Goal: Task Accomplishment & Management: Use online tool/utility

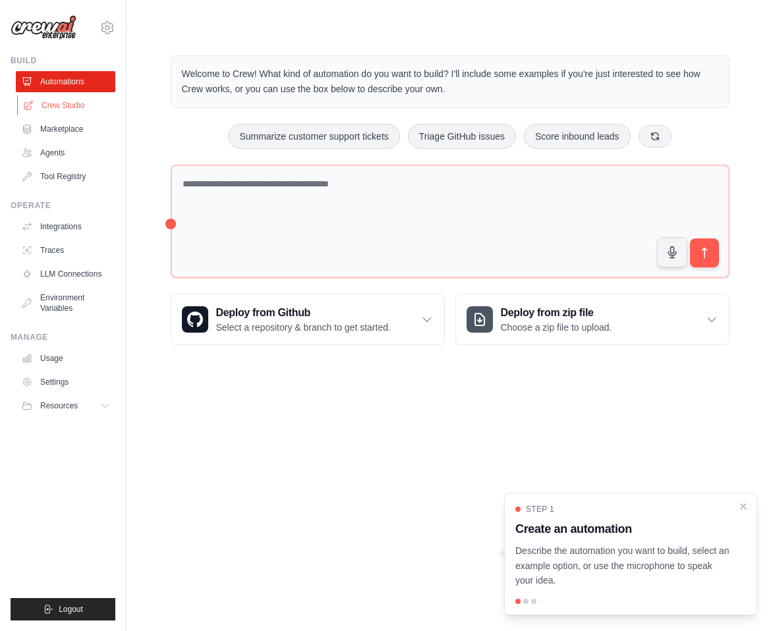
click at [61, 103] on link "Crew Studio" at bounding box center [67, 105] width 100 height 21
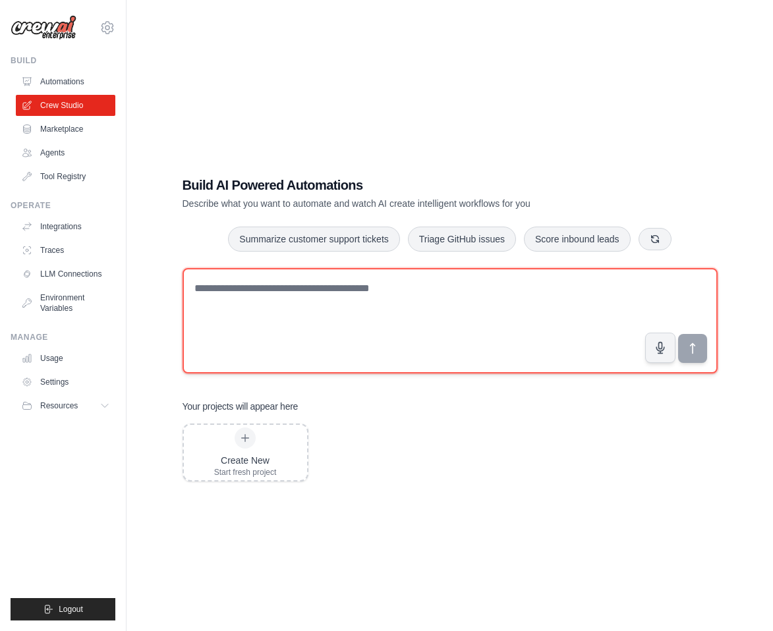
click at [308, 303] on textarea at bounding box center [450, 320] width 535 height 105
click at [271, 319] on textarea at bounding box center [450, 320] width 535 height 105
type textarea "**********"
click at [285, 302] on textarea "**********" at bounding box center [450, 320] width 535 height 105
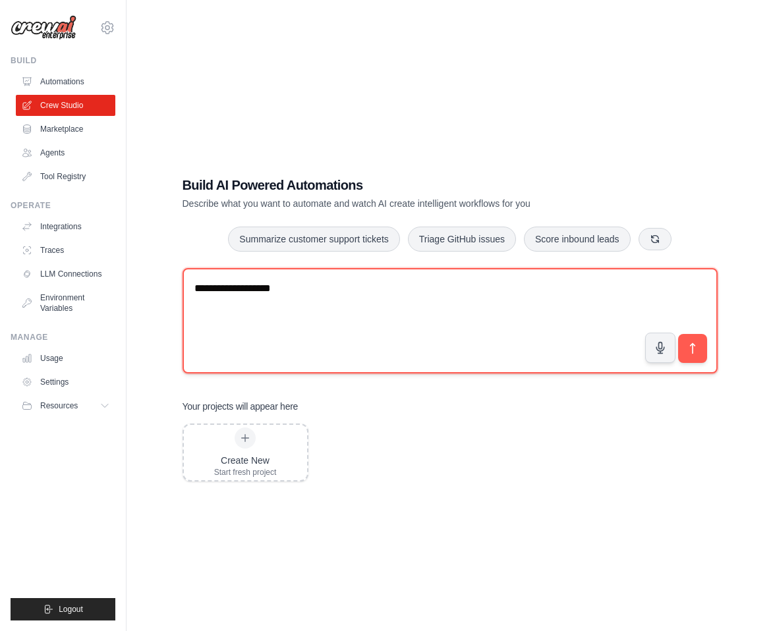
click at [285, 302] on textarea "**********" at bounding box center [450, 320] width 535 height 105
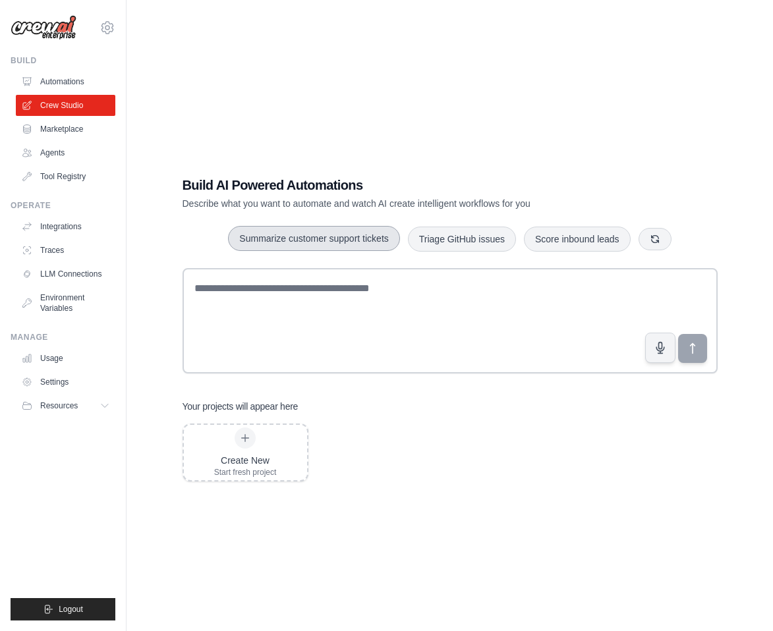
click at [343, 233] on button "Summarize customer support tickets" at bounding box center [313, 238] width 171 height 25
click at [701, 357] on button "submit" at bounding box center [692, 349] width 30 height 30
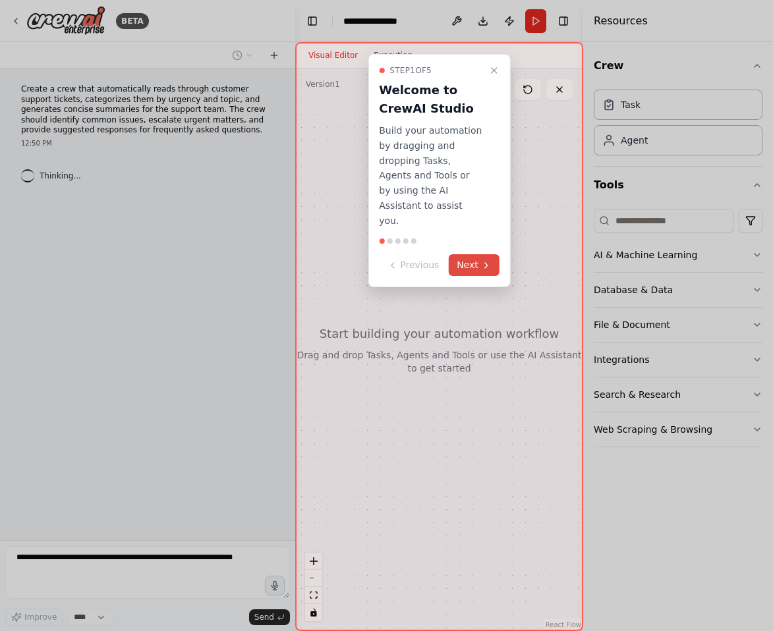
click at [482, 260] on icon at bounding box center [486, 265] width 11 height 11
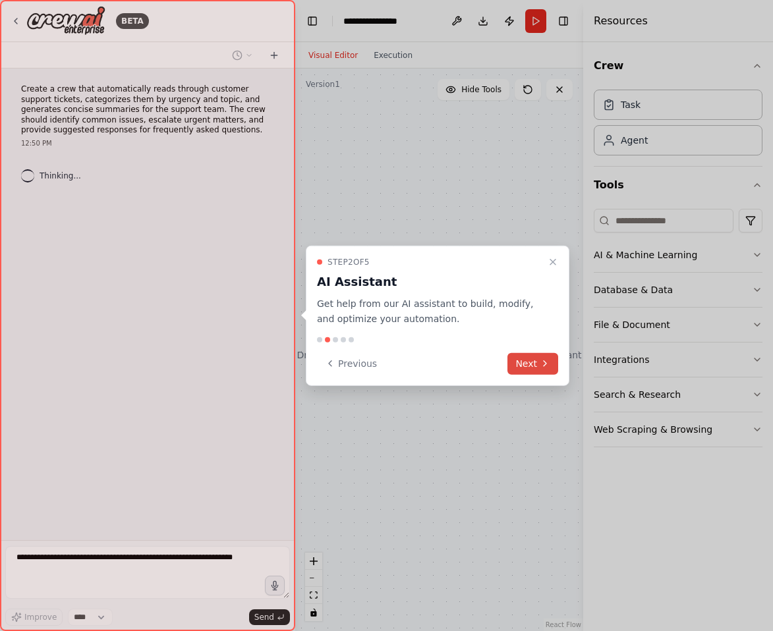
click at [537, 367] on button "Next" at bounding box center [533, 364] width 51 height 22
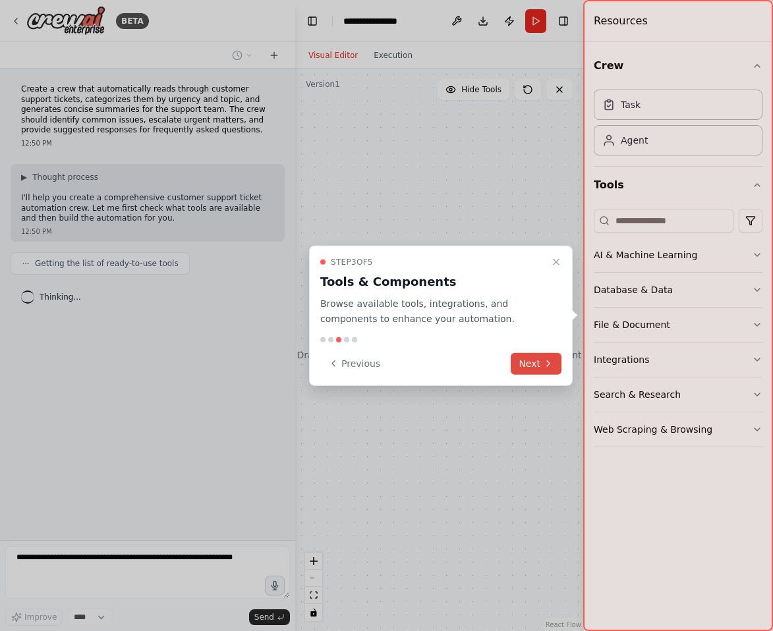
click at [537, 367] on button "Next" at bounding box center [536, 364] width 51 height 22
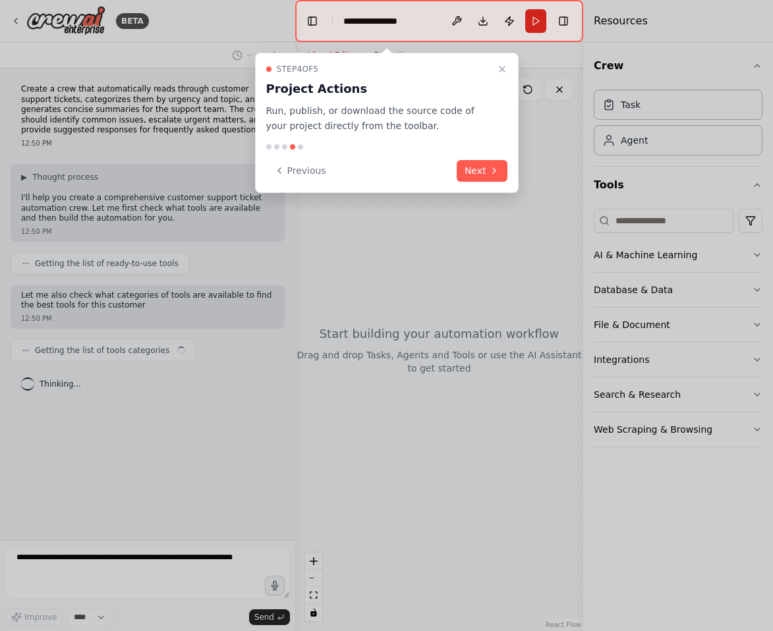
click at [482, 189] on div "Step 4 of 5 Project Actions Run, publish, or download the source code of your p…" at bounding box center [387, 123] width 264 height 140
click at [483, 174] on button "Next" at bounding box center [482, 171] width 51 height 22
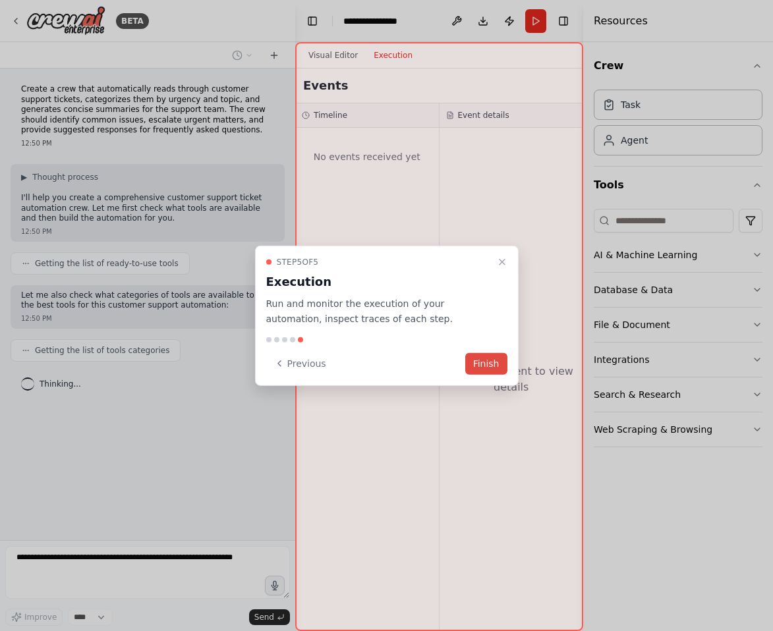
click at [490, 366] on button "Finish" at bounding box center [486, 364] width 42 height 22
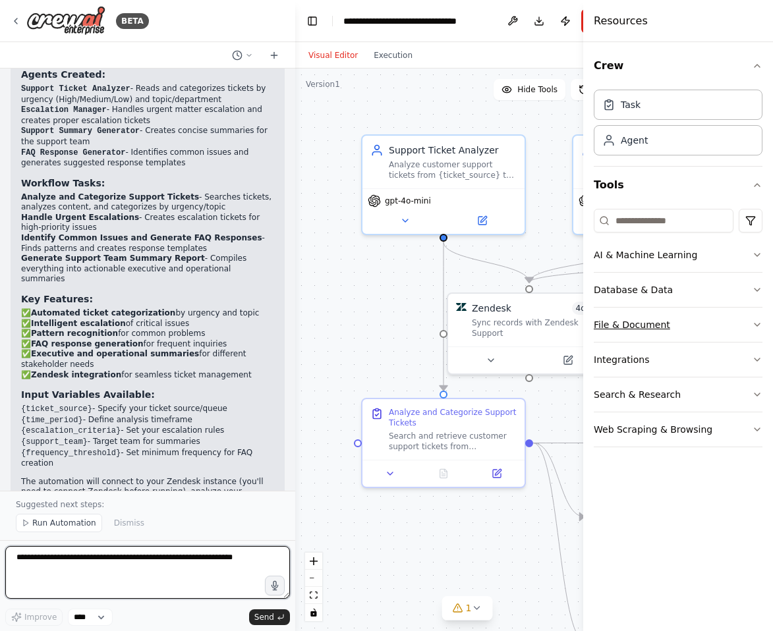
scroll to position [1514, 0]
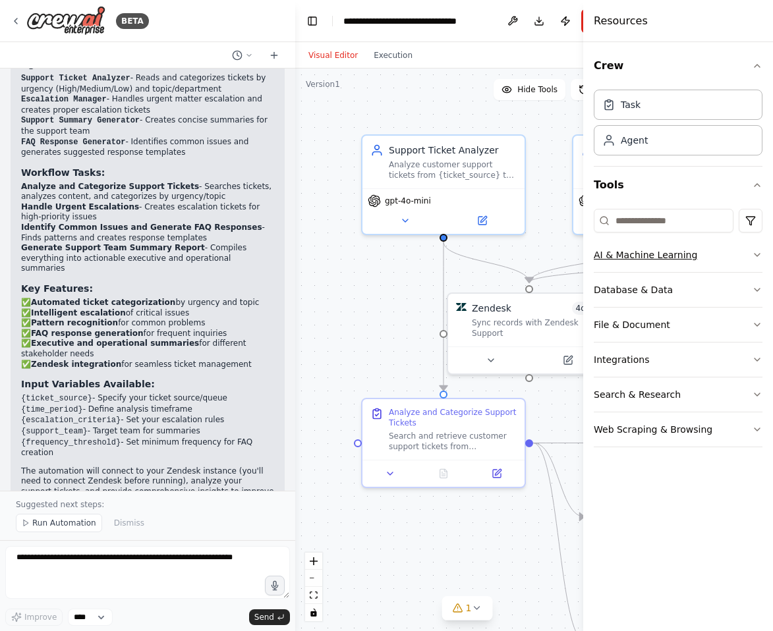
click at [682, 243] on button "AI & Machine Learning" at bounding box center [678, 255] width 169 height 34
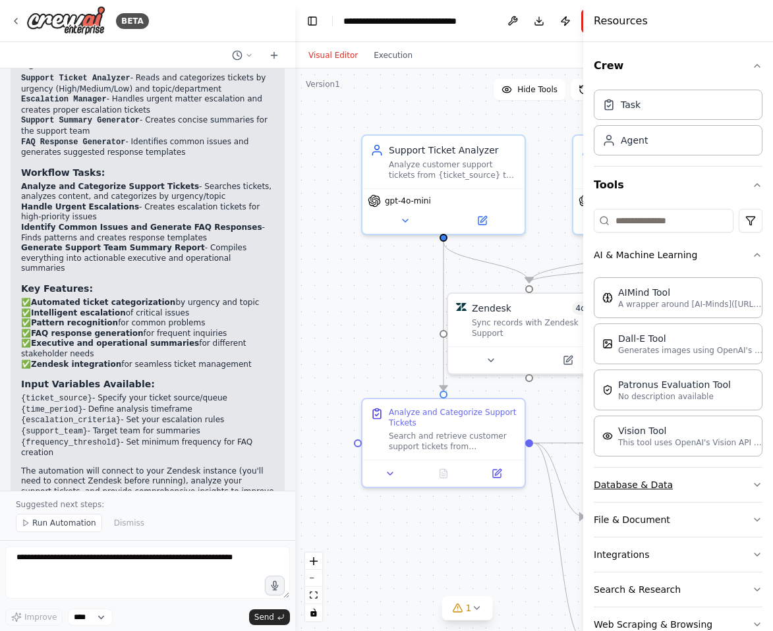
click at [704, 492] on button "Database & Data" at bounding box center [678, 485] width 169 height 34
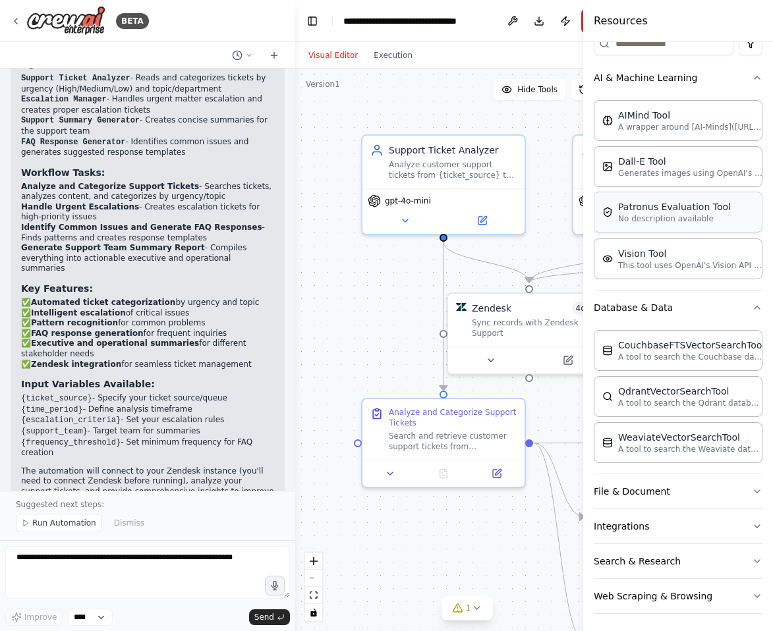
scroll to position [181, 0]
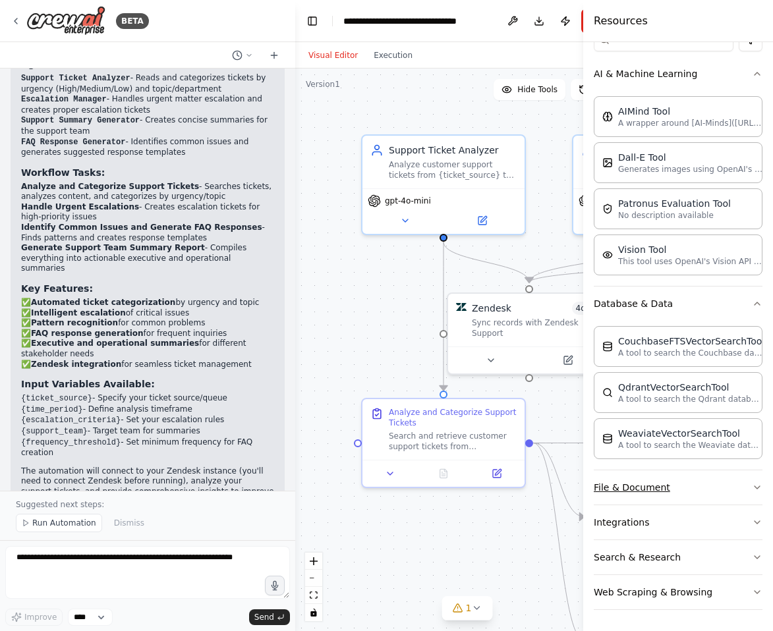
click at [699, 486] on button "File & Document" at bounding box center [678, 488] width 169 height 34
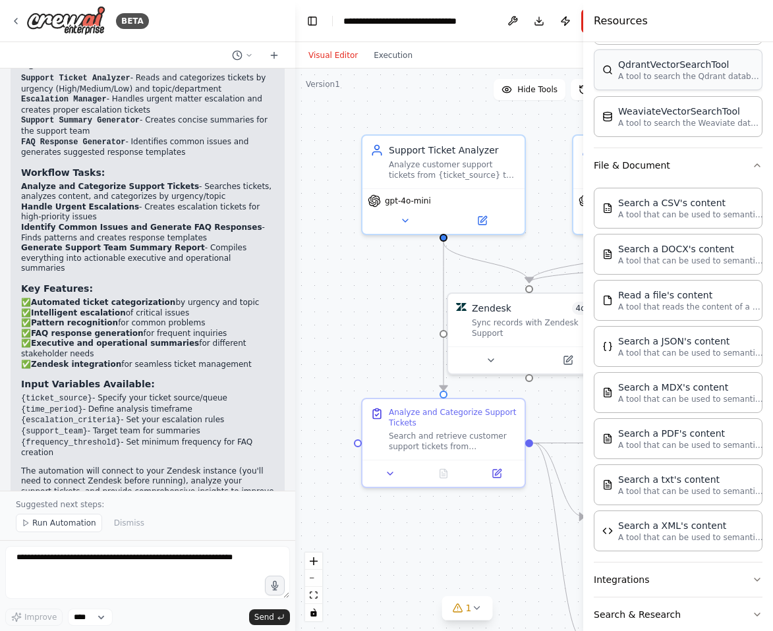
scroll to position [561, 0]
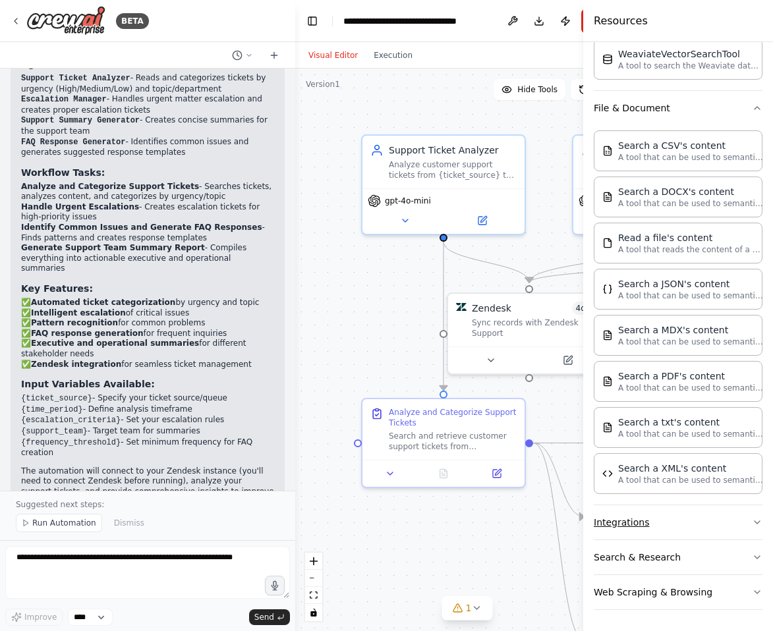
click at [655, 521] on button "Integrations" at bounding box center [678, 523] width 169 height 34
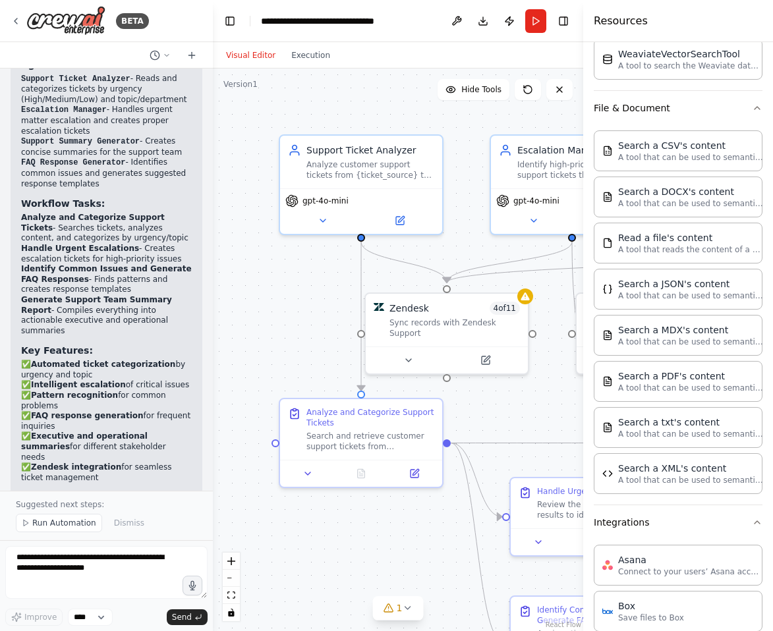
scroll to position [2509, 0]
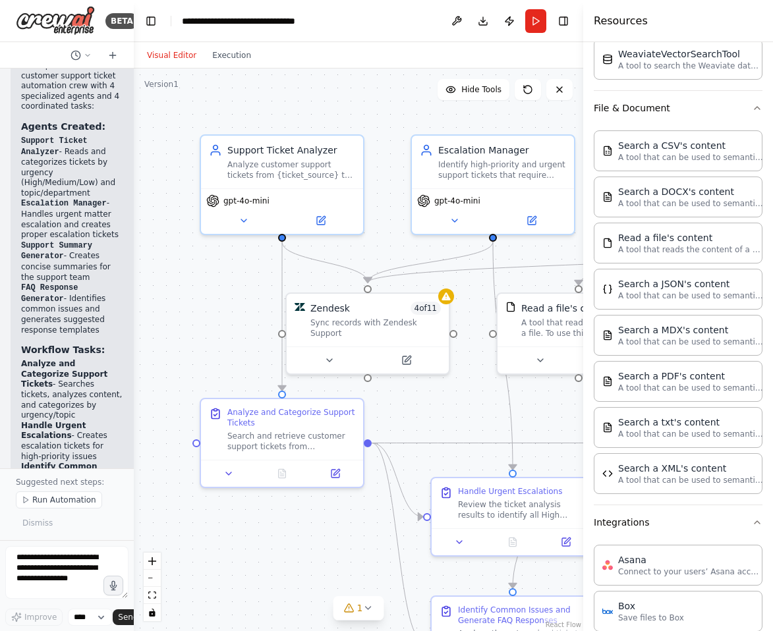
drag, startPoint x: 295, startPoint y: 87, endPoint x: 26, endPoint y: 50, distance: 270.8
click at [26, 50] on div "BETA Create a crew that automatically reads through customer support tickets, c…" at bounding box center [67, 315] width 134 height 631
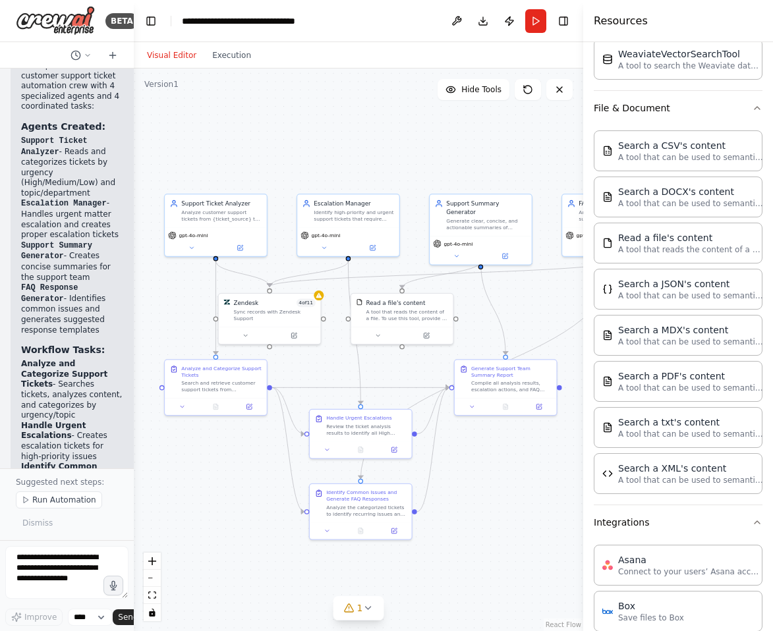
drag, startPoint x: 560, startPoint y: 422, endPoint x: 473, endPoint y: 458, distance: 94.9
click at [473, 458] on div ".deletable-edge-delete-btn { width: 20px; height: 20px; border: 0px solid #ffff…" at bounding box center [359, 350] width 450 height 563
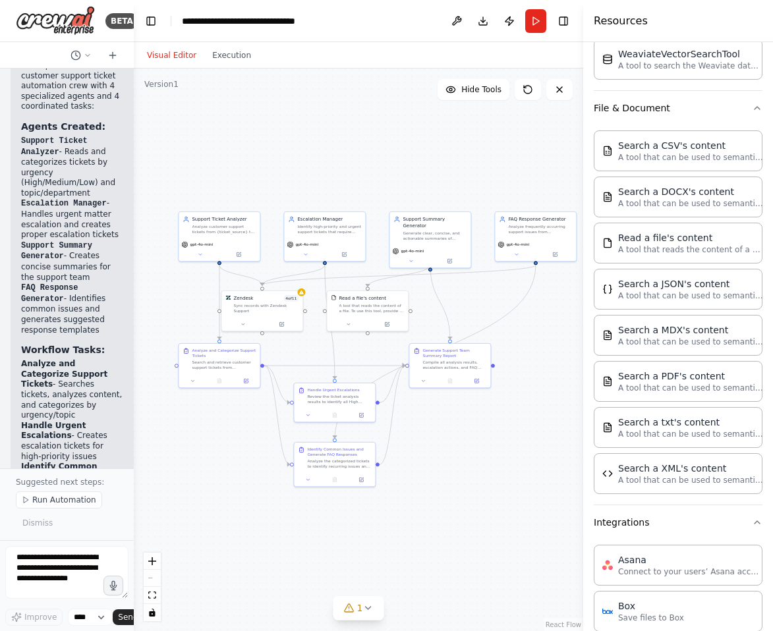
drag, startPoint x: 529, startPoint y: 328, endPoint x: 480, endPoint y: 292, distance: 60.8
click at [480, 292] on div ".deletable-edge-delete-btn { width: 20px; height: 20px; border: 0px solid #ffff…" at bounding box center [359, 350] width 450 height 563
click at [353, 610] on icon at bounding box center [349, 608] width 9 height 8
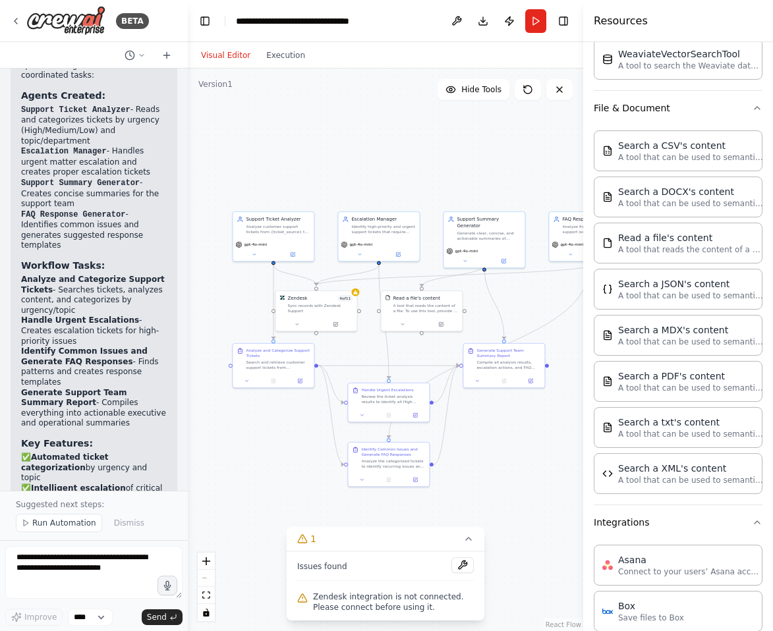
scroll to position [2074, 0]
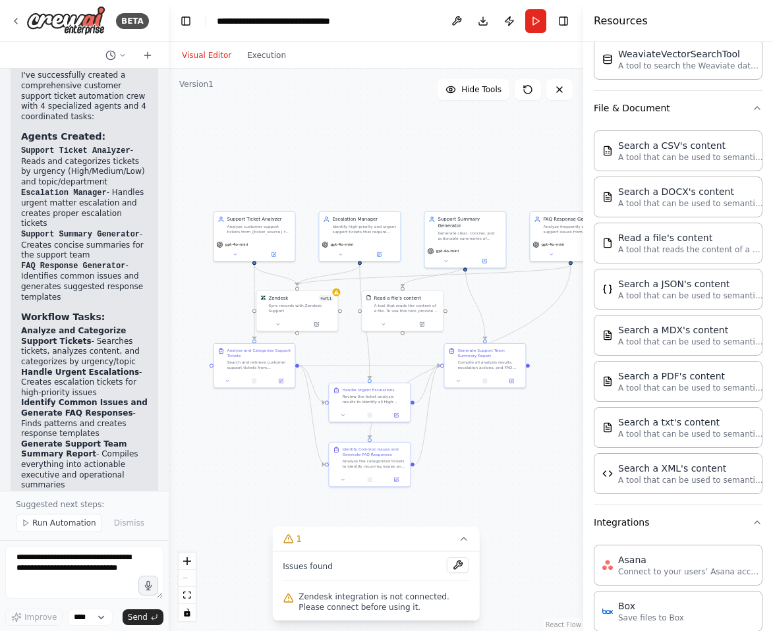
drag, startPoint x: 132, startPoint y: 51, endPoint x: 169, endPoint y: 55, distance: 36.5
click at [169, 55] on div "BETA Create a crew that automatically reads through customer support tickets, c…" at bounding box center [386, 315] width 773 height 631
click at [485, 22] on button "Download" at bounding box center [483, 21] width 21 height 24
click at [43, 521] on span "Run Automation" at bounding box center [64, 523] width 64 height 11
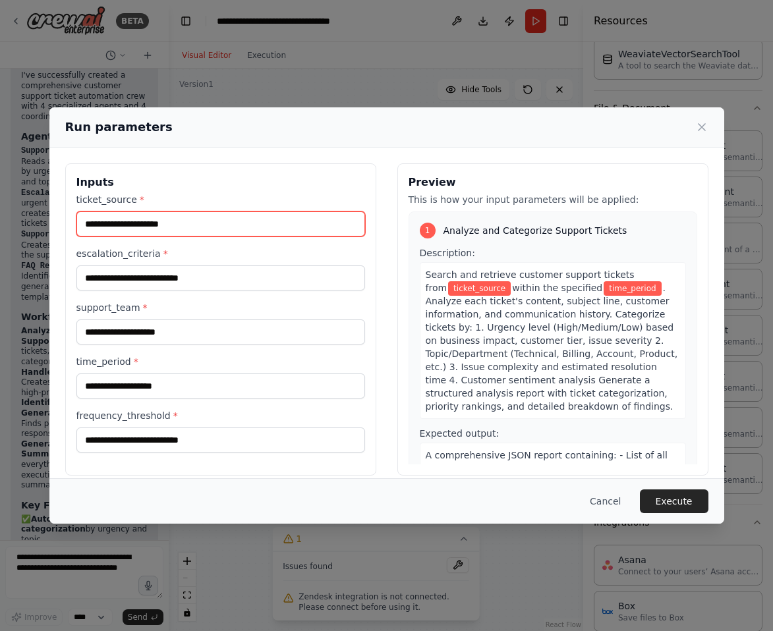
click at [209, 230] on input "ticket_source *" at bounding box center [220, 224] width 289 height 25
type input "*******"
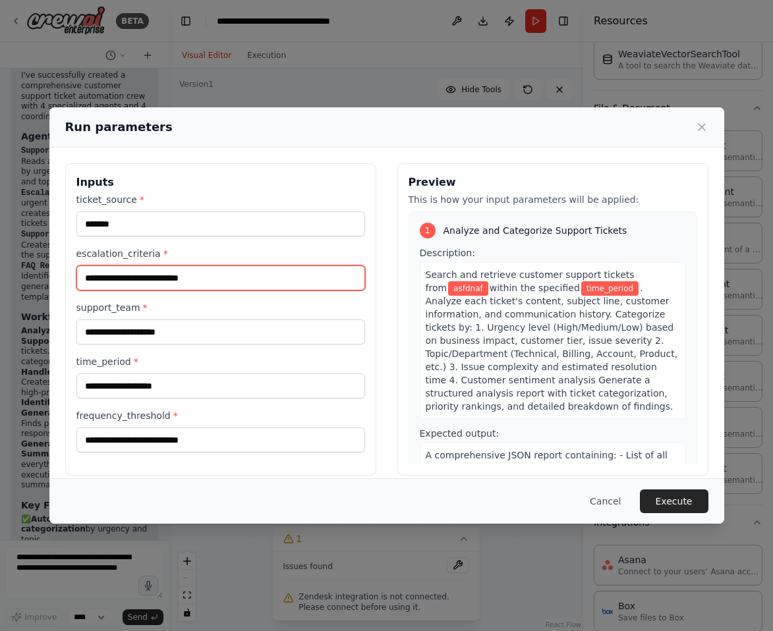
click at [171, 276] on input "escalation_criteria *" at bounding box center [220, 278] width 289 height 25
type input "******"
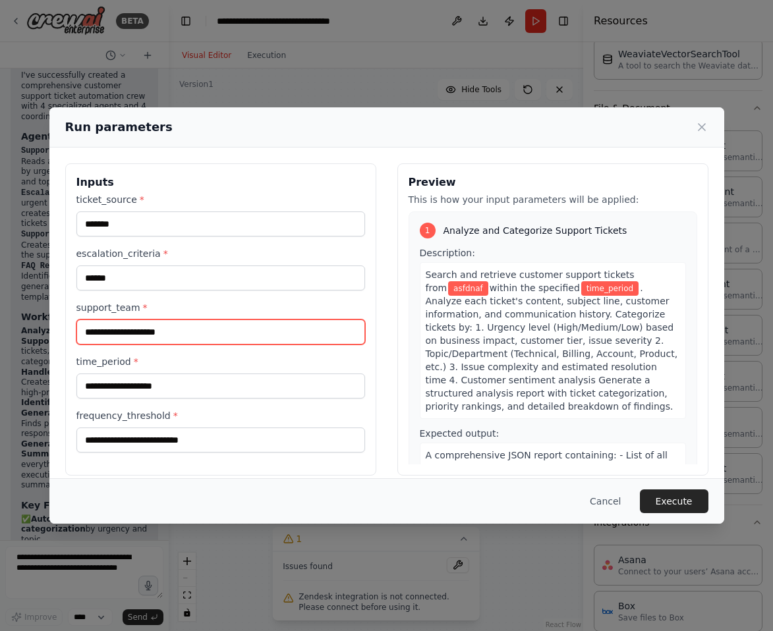
click at [117, 325] on input "support_team *" at bounding box center [220, 332] width 289 height 25
type input "*****"
click at [105, 373] on div "time_period *" at bounding box center [220, 377] width 289 height 44
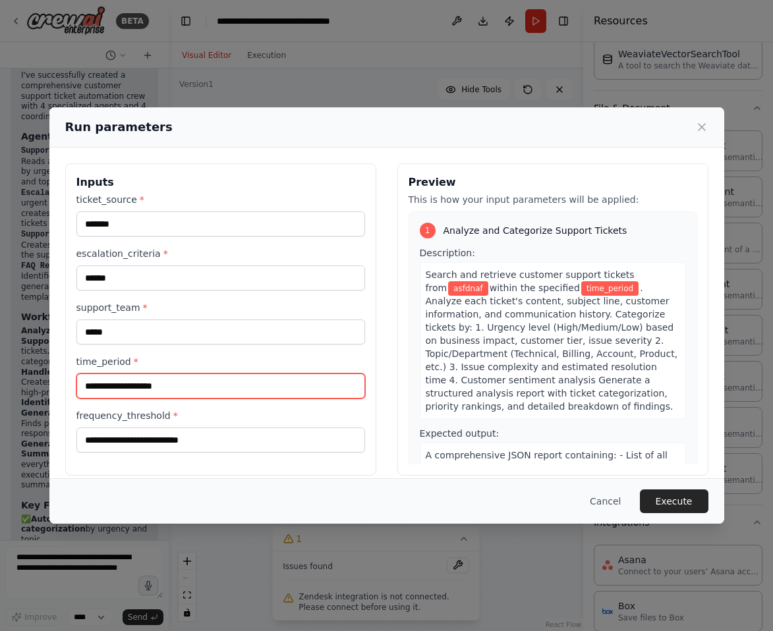
click at [139, 392] on input "time_period *" at bounding box center [220, 386] width 289 height 25
type input "******"
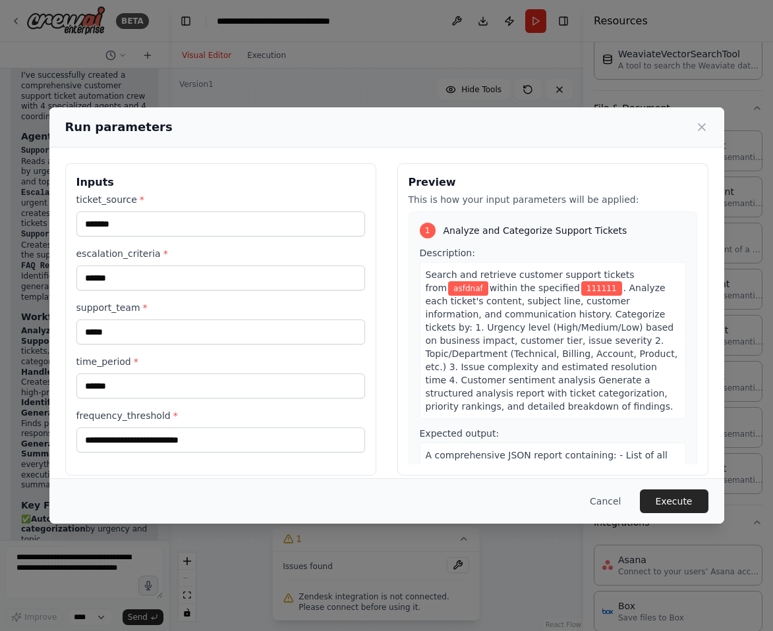
click at [143, 455] on div "Inputs ticket_source * ******* escalation_criteria * ****** support_team * ****…" at bounding box center [220, 319] width 311 height 312
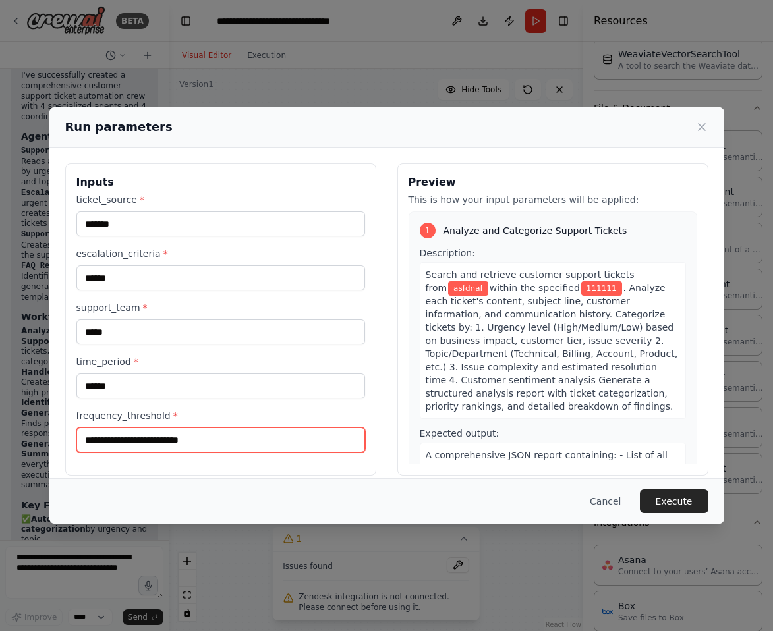
click at [146, 445] on input "frequency_threshold *" at bounding box center [220, 440] width 289 height 25
type input "*******"
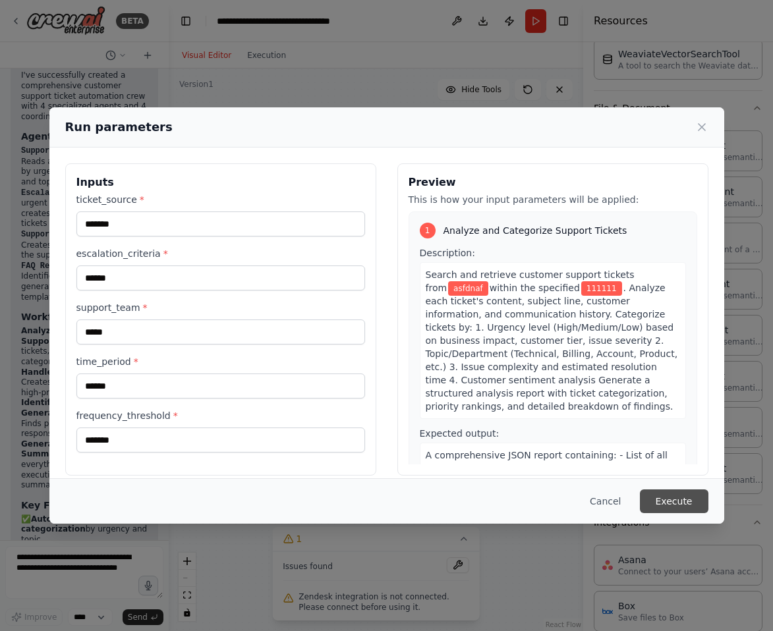
click at [670, 504] on button "Execute" at bounding box center [674, 502] width 69 height 24
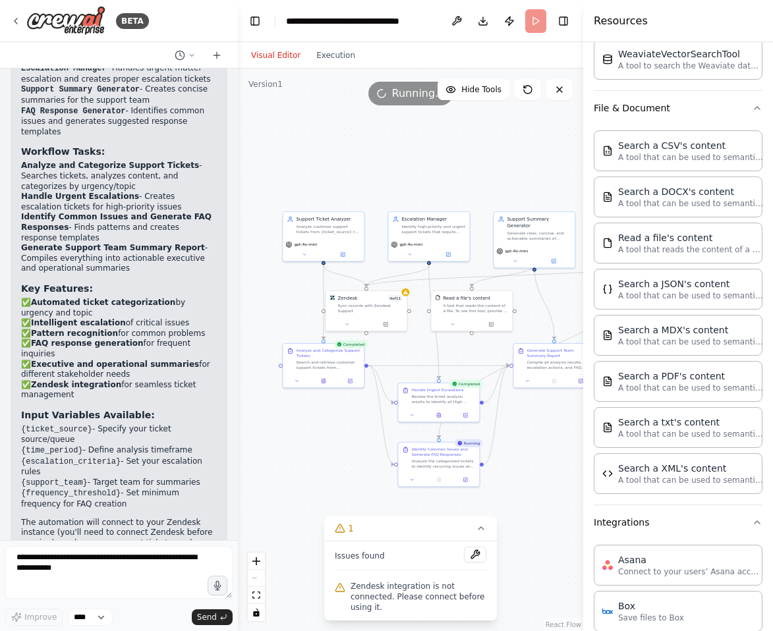
scroll to position [1679, 0]
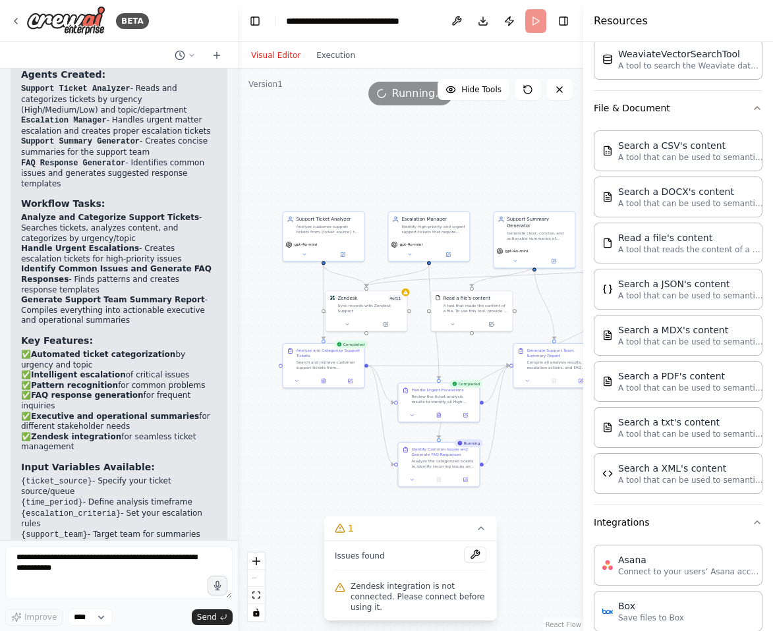
drag, startPoint x: 168, startPoint y: 206, endPoint x: 239, endPoint y: 193, distance: 71.7
click at [239, 193] on div "BETA Create a crew that automatically reads through customer support tickets, c…" at bounding box center [386, 315] width 773 height 631
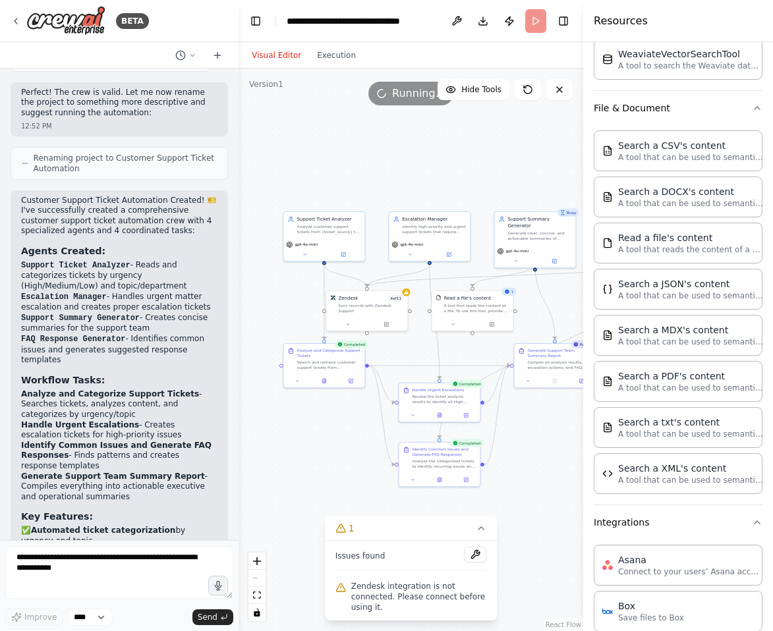
scroll to position [1712, 0]
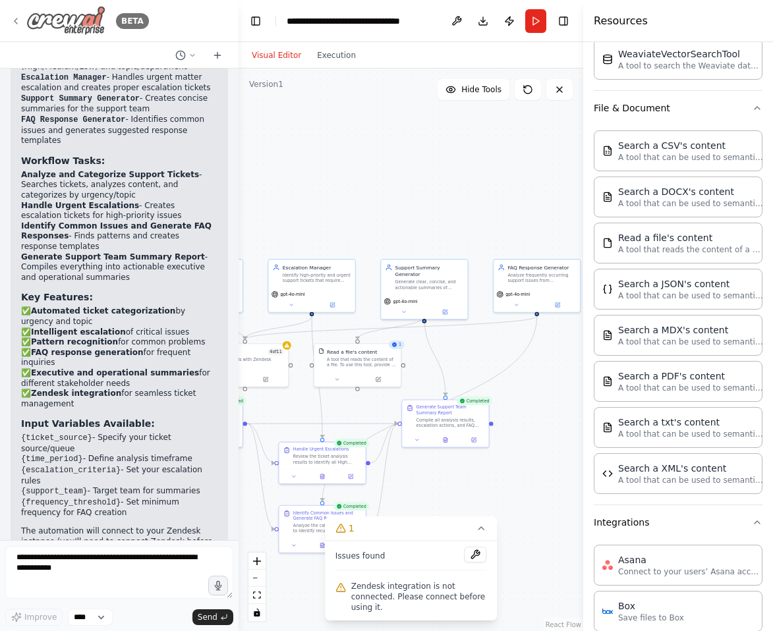
click at [17, 20] on icon at bounding box center [16, 21] width 11 height 11
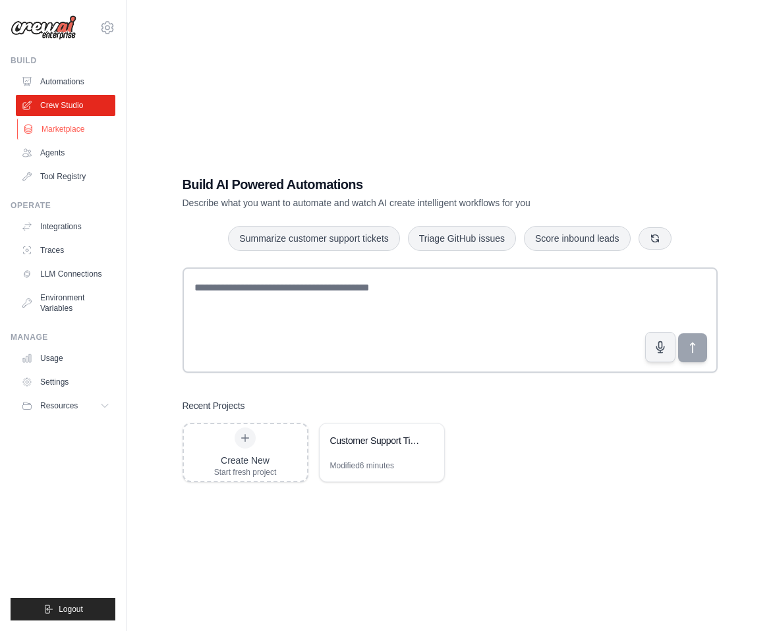
click at [66, 128] on link "Marketplace" at bounding box center [67, 129] width 100 height 21
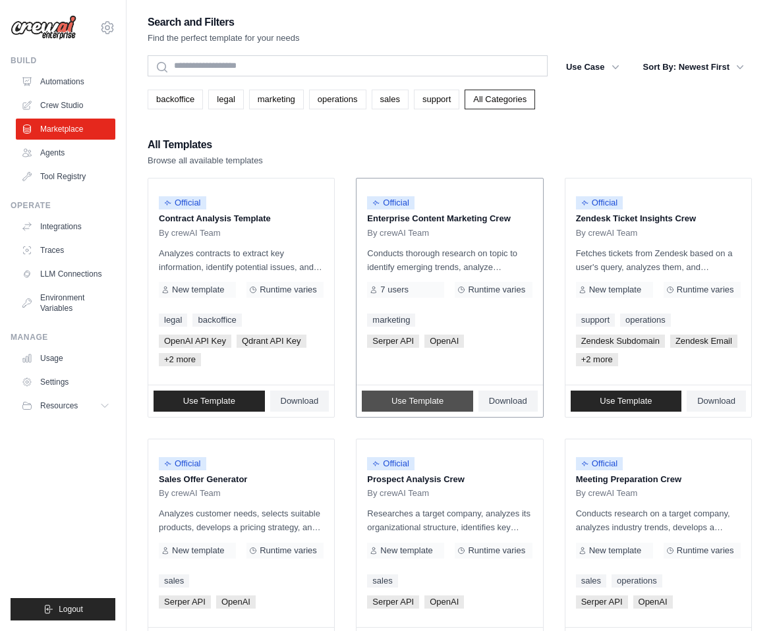
click at [409, 399] on span "Use Template" at bounding box center [418, 401] width 52 height 11
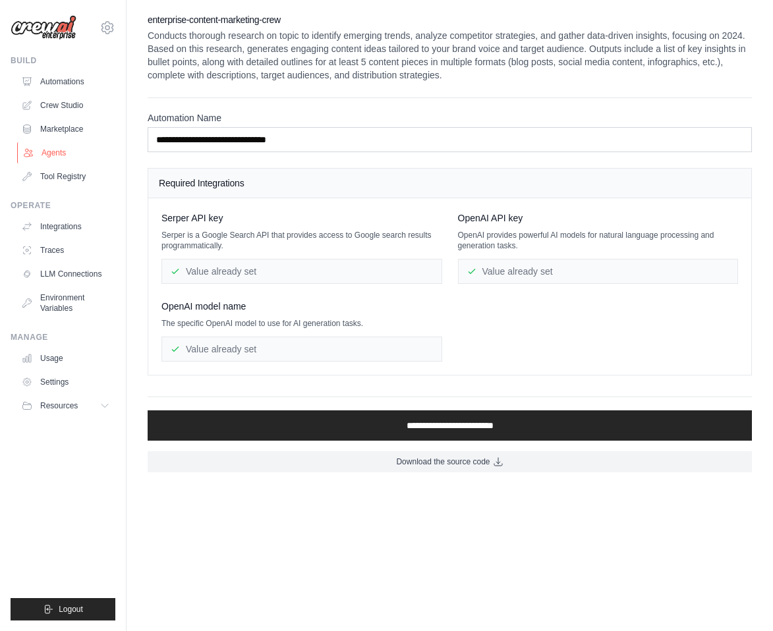
click at [45, 158] on link "Agents" at bounding box center [67, 152] width 100 height 21
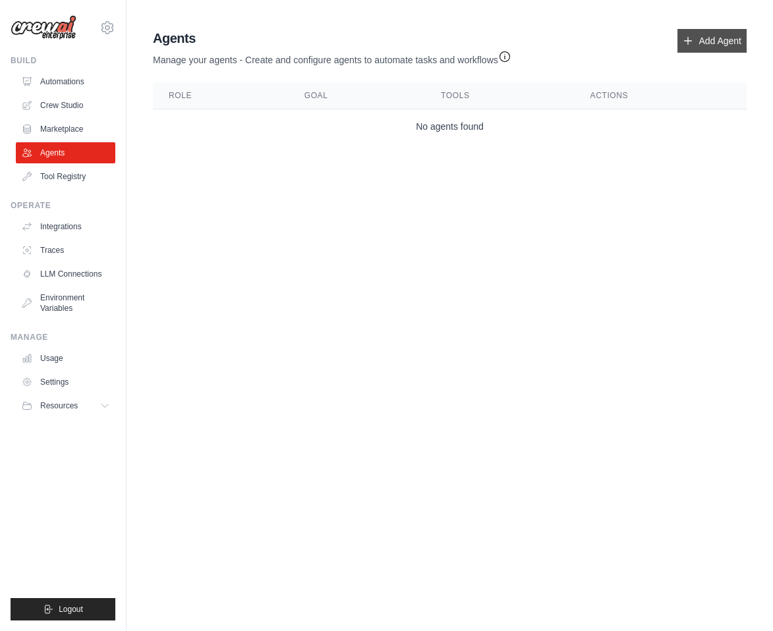
click at [705, 40] on link "Add Agent" at bounding box center [712, 41] width 69 height 24
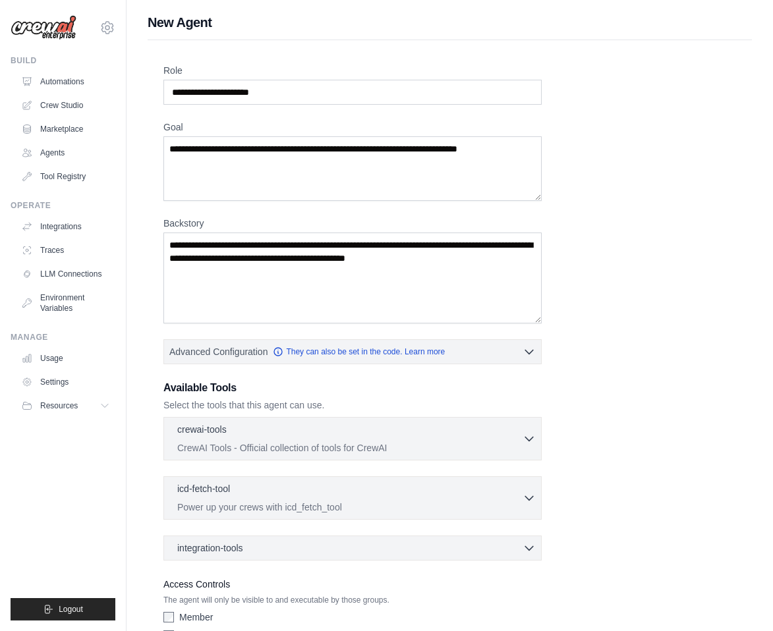
click at [703, 40] on div "Role Goal Backstory Advanced Configuration They can also be set in the code. Le…" at bounding box center [450, 367] width 604 height 654
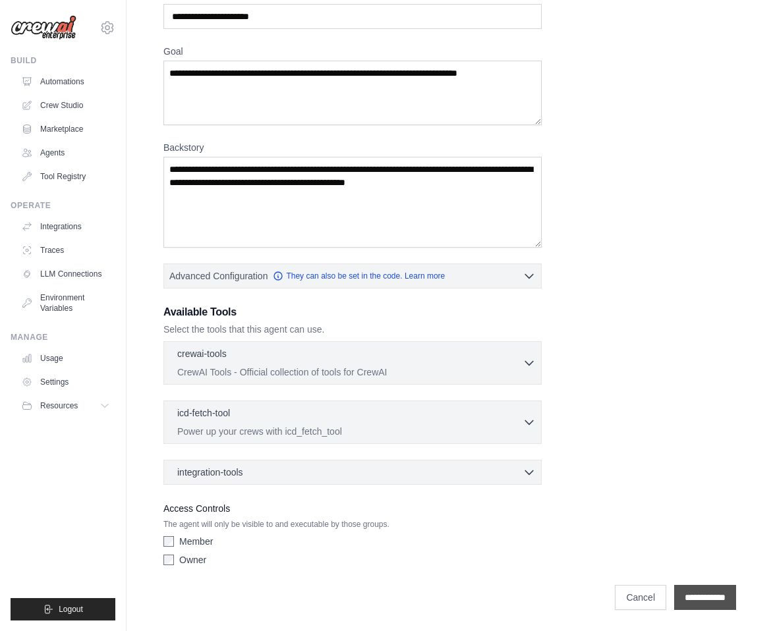
click at [693, 595] on input "**********" at bounding box center [705, 597] width 62 height 25
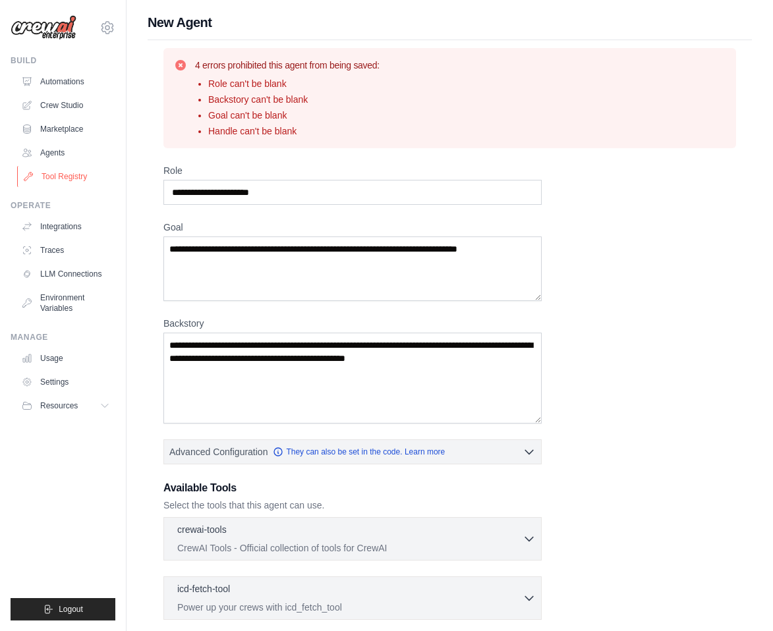
click at [67, 181] on link "Tool Registry" at bounding box center [67, 176] width 100 height 21
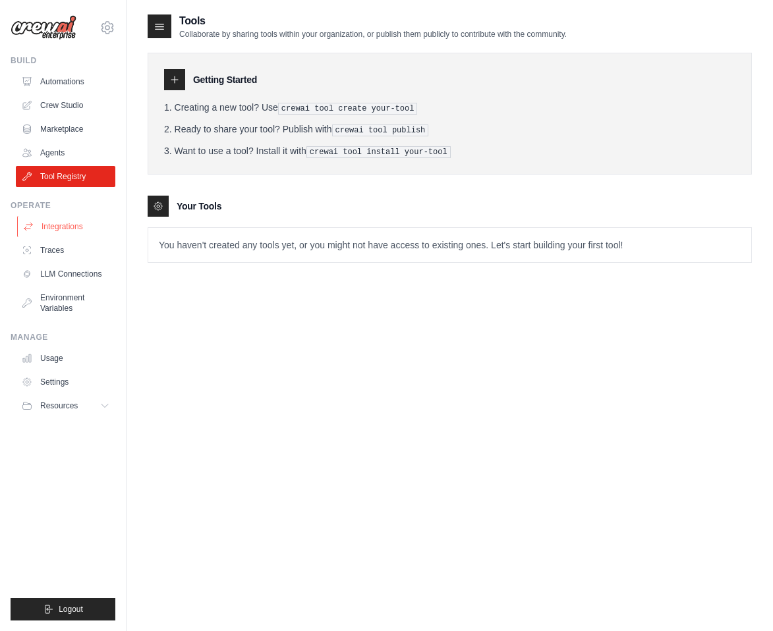
click at [74, 229] on link "Integrations" at bounding box center [67, 226] width 100 height 21
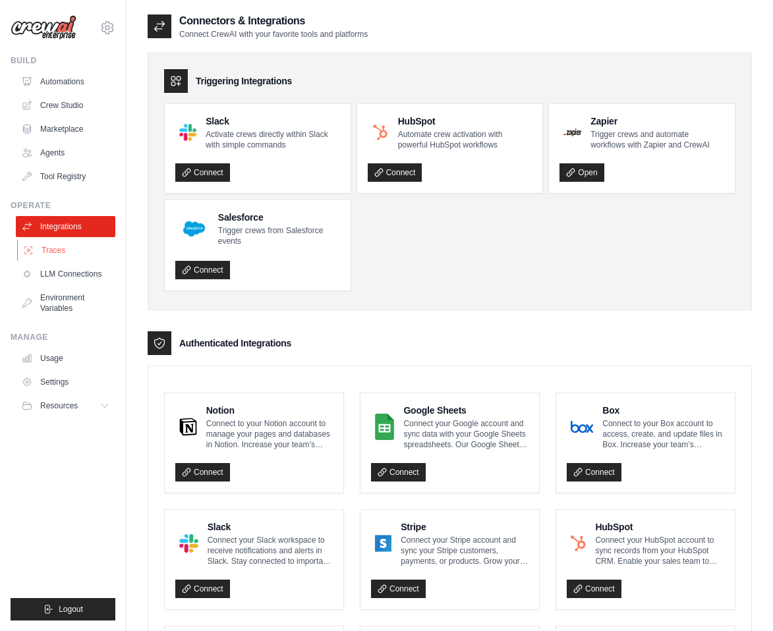
click at [61, 243] on link "Traces" at bounding box center [67, 250] width 100 height 21
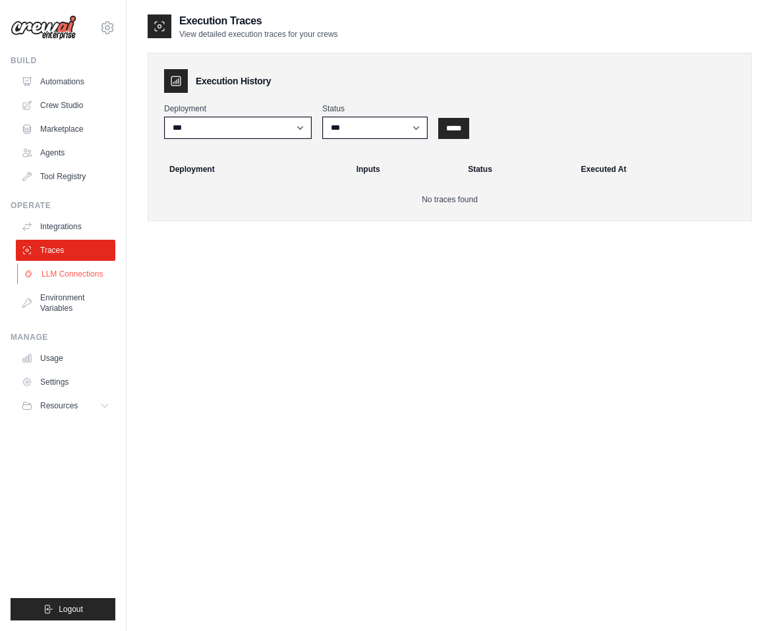
click at [57, 272] on link "LLM Connections" at bounding box center [67, 274] width 100 height 21
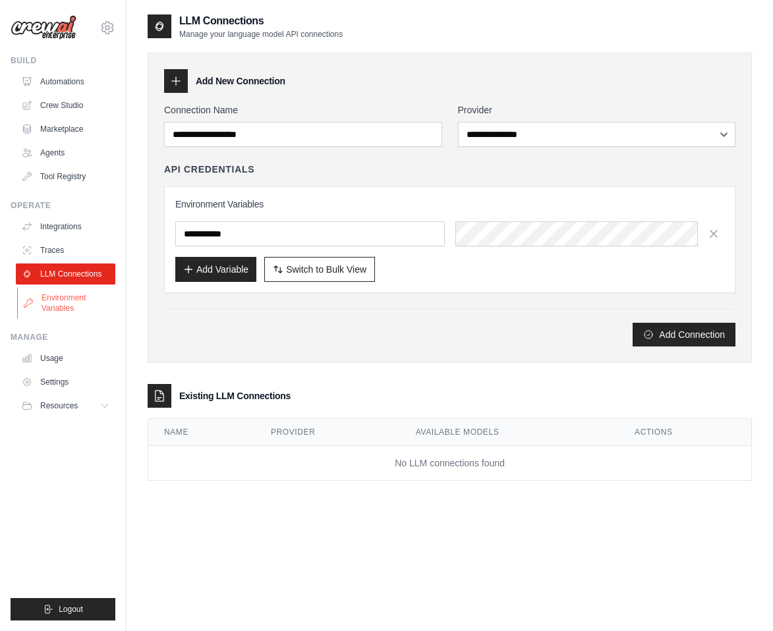
click at [50, 316] on link "Environment Variables" at bounding box center [67, 303] width 100 height 32
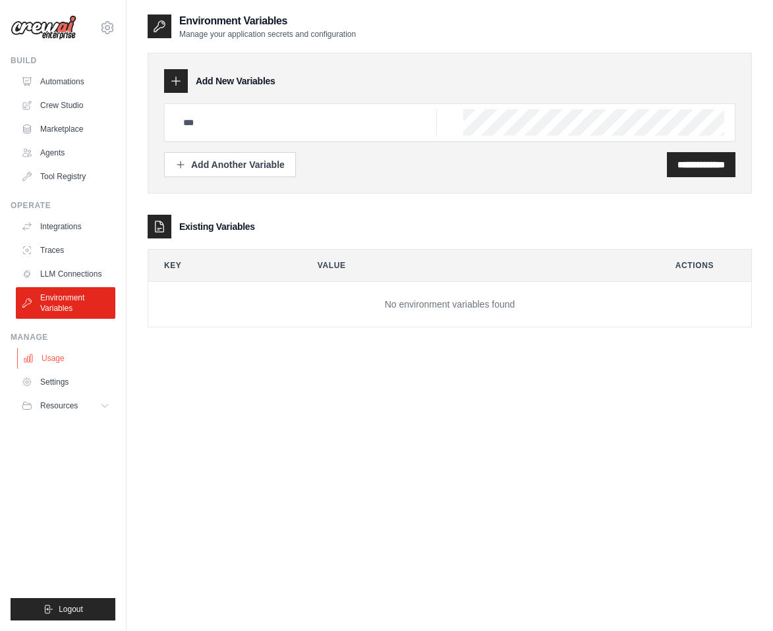
click at [55, 355] on link "Usage" at bounding box center [67, 358] width 100 height 21
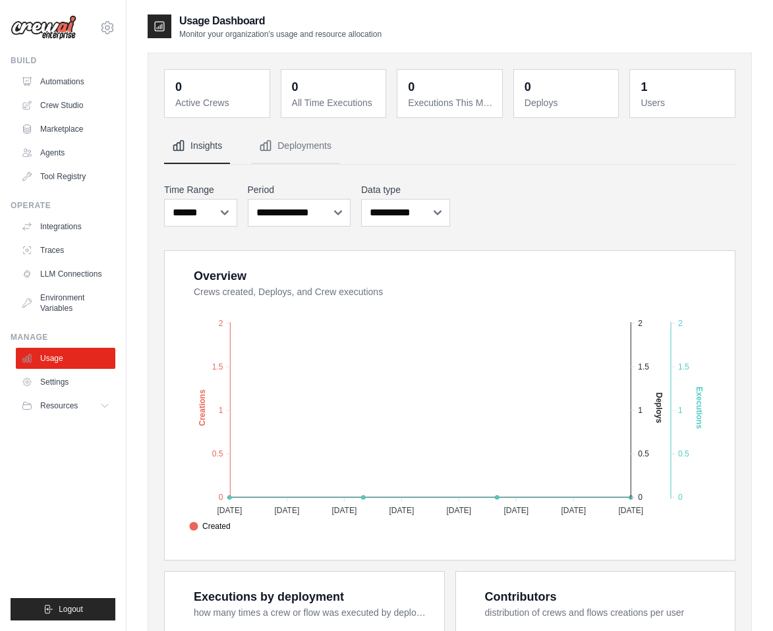
scroll to position [324, 0]
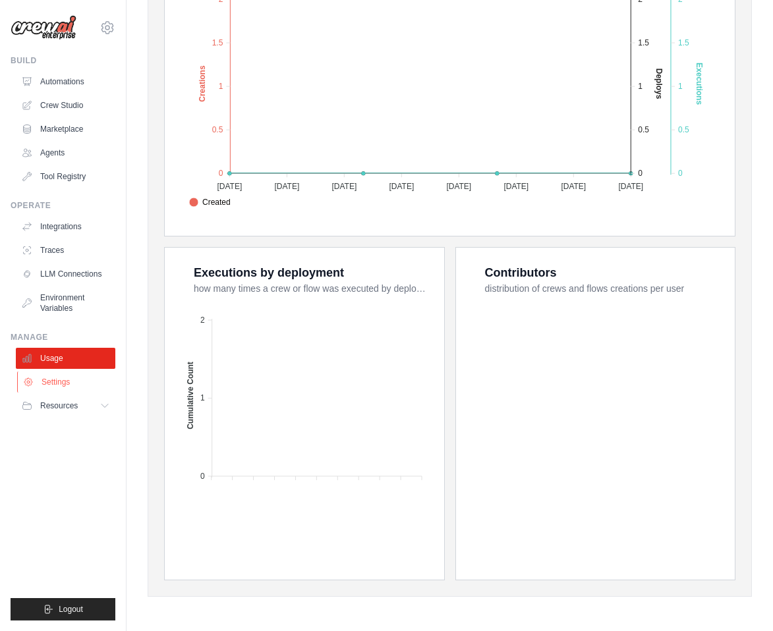
click at [53, 385] on link "Settings" at bounding box center [67, 382] width 100 height 21
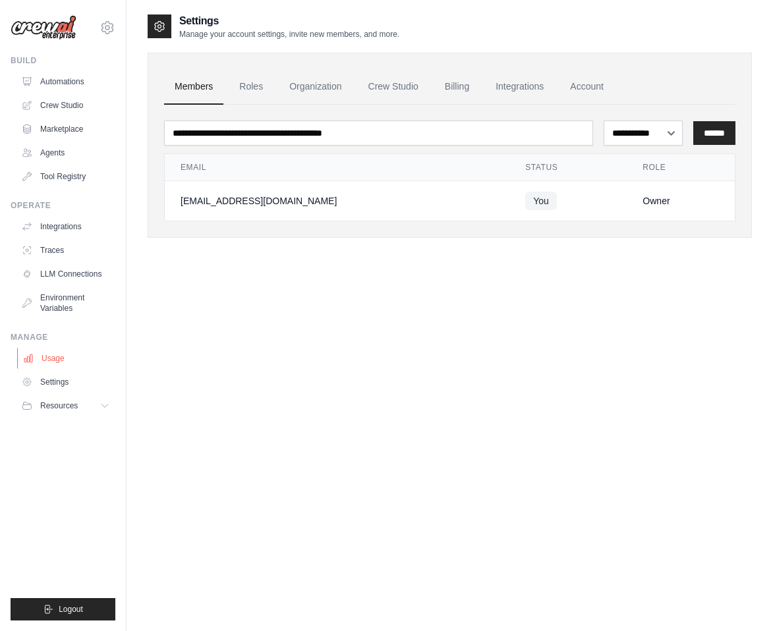
click at [54, 354] on link "Usage" at bounding box center [67, 358] width 100 height 21
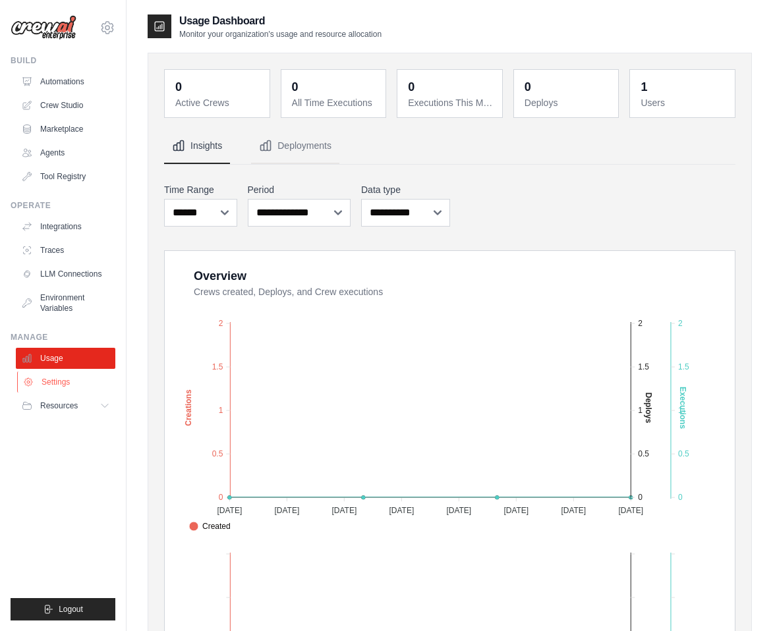
click at [51, 377] on link "Settings" at bounding box center [67, 382] width 100 height 21
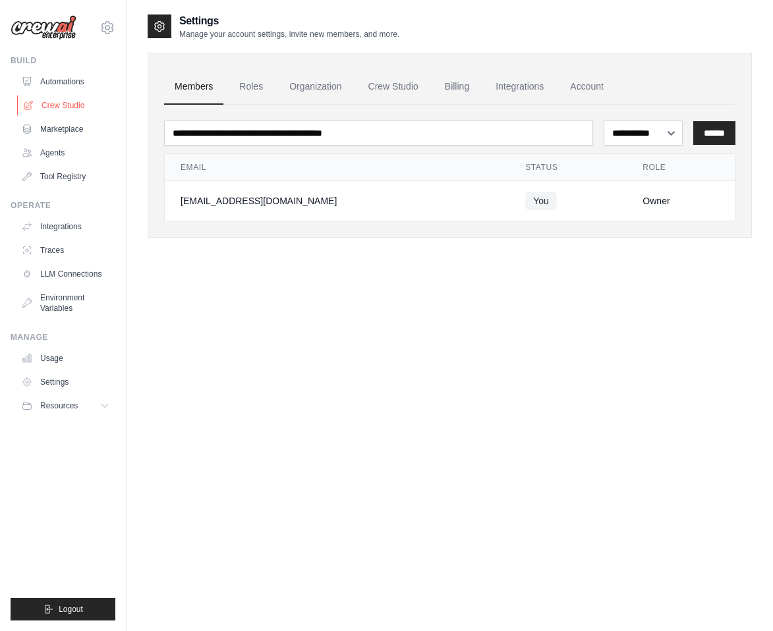
scroll to position [26, 0]
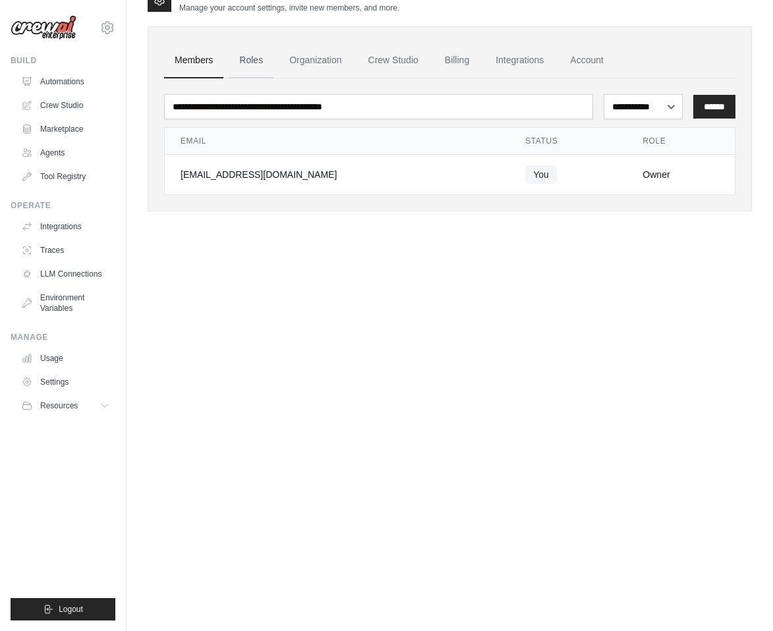
click at [263, 58] on link "Roles" at bounding box center [251, 61] width 45 height 36
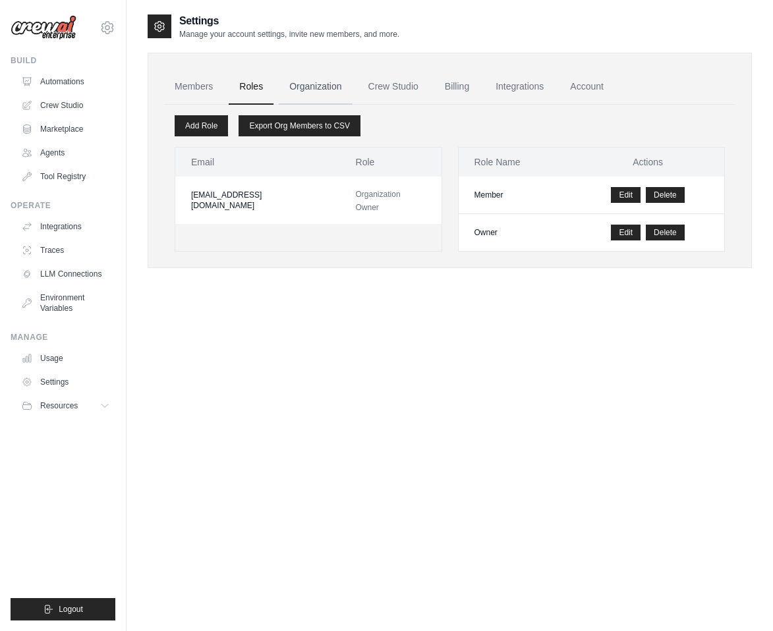
click at [323, 89] on link "Organization" at bounding box center [315, 87] width 73 height 36
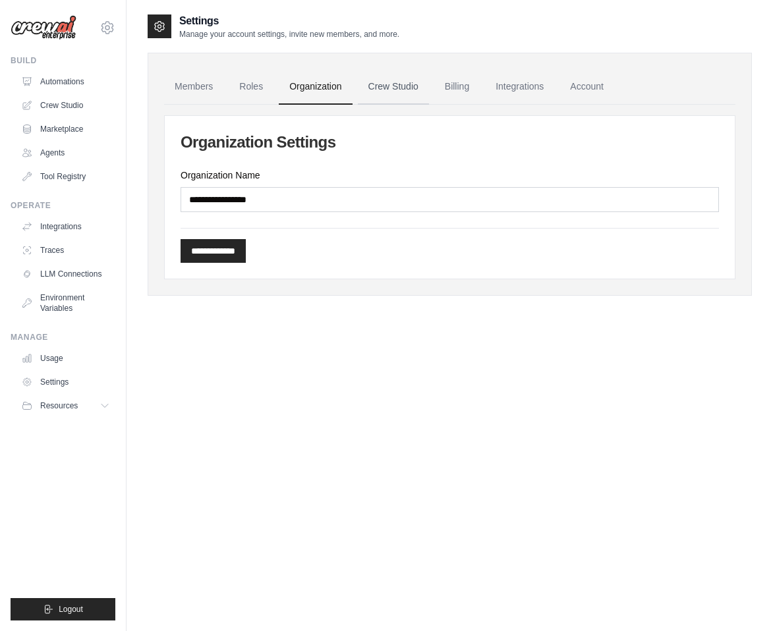
click at [406, 84] on link "Crew Studio" at bounding box center [393, 87] width 71 height 36
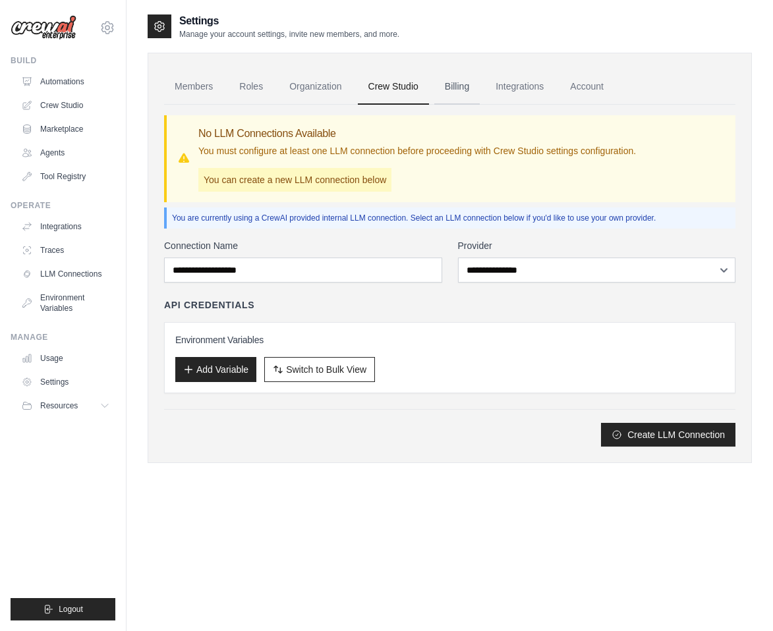
click at [454, 91] on link "Billing" at bounding box center [456, 87] width 45 height 36
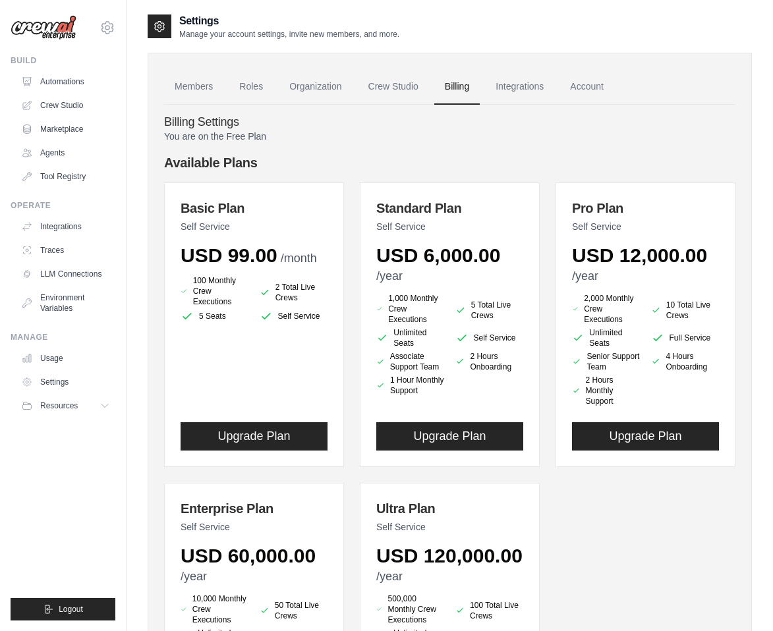
click at [450, 90] on link "Billing" at bounding box center [456, 87] width 45 height 36
click at [535, 90] on link "Integrations" at bounding box center [519, 87] width 69 height 36
click at [600, 99] on link "Account" at bounding box center [587, 87] width 55 height 36
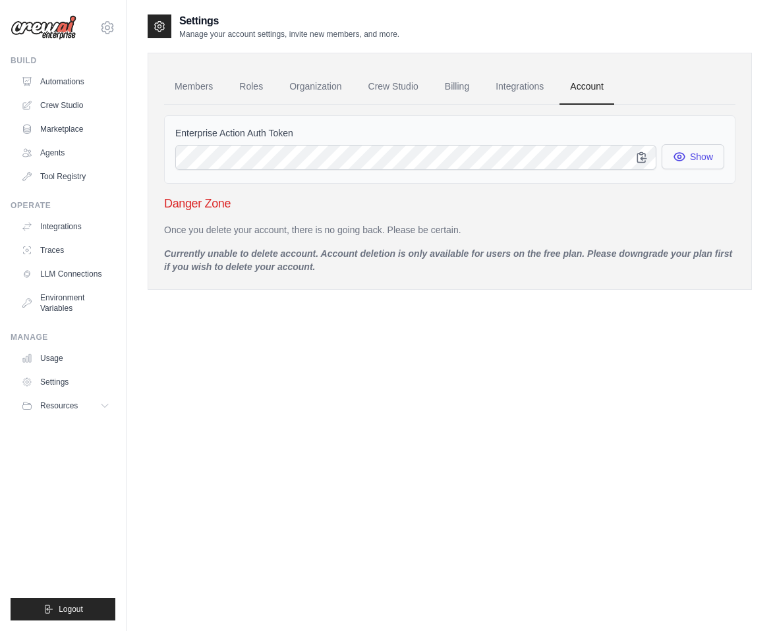
click at [685, 157] on icon "button" at bounding box center [679, 157] width 11 height 8
click at [642, 154] on icon "button" at bounding box center [641, 157] width 9 height 10
click at [246, 131] on label "Enterprise Action Auth Token" at bounding box center [449, 133] width 549 height 13
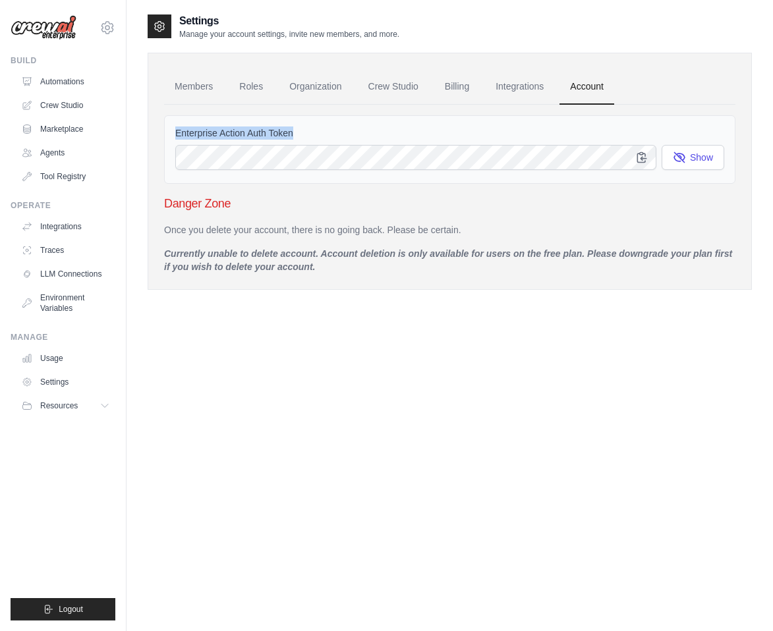
copy div "Enterprise Action Auth Token"
click at [59, 353] on link "Usage" at bounding box center [67, 358] width 100 height 21
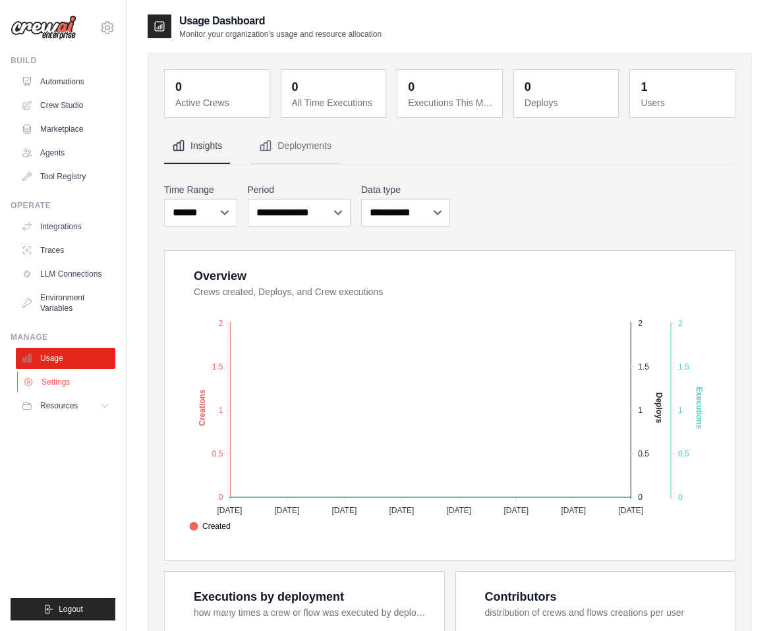
click at [58, 384] on link "Settings" at bounding box center [67, 382] width 100 height 21
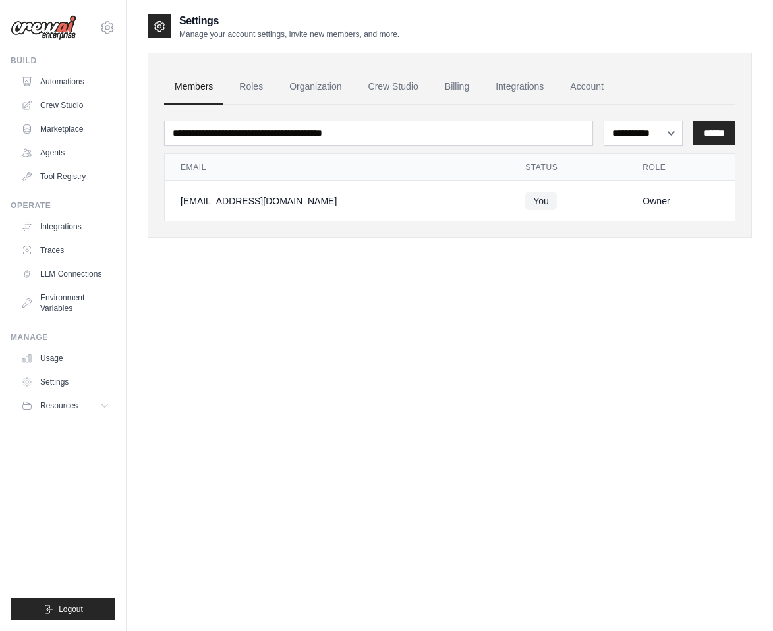
scroll to position [26, 0]
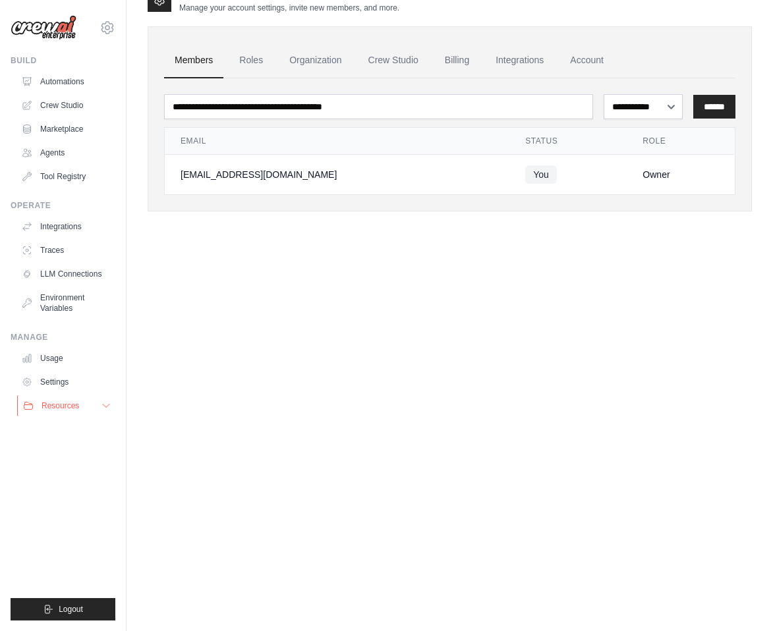
click at [59, 396] on button "Resources" at bounding box center [67, 405] width 100 height 21
click at [69, 424] on span "Documentation" at bounding box center [73, 428] width 53 height 11
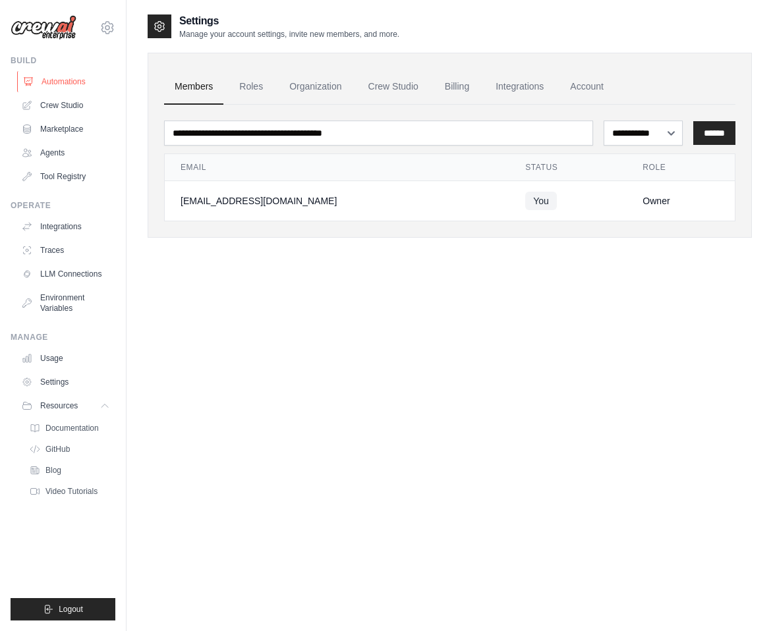
click at [65, 84] on link "Automations" at bounding box center [67, 81] width 100 height 21
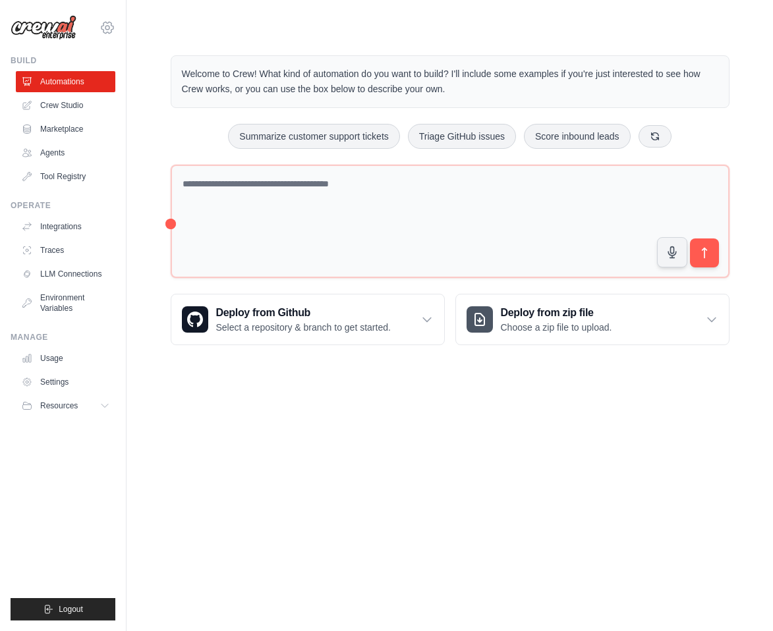
click at [105, 28] on icon at bounding box center [108, 28] width 16 height 16
click at [73, 84] on link "Settings" at bounding box center [107, 89] width 116 height 24
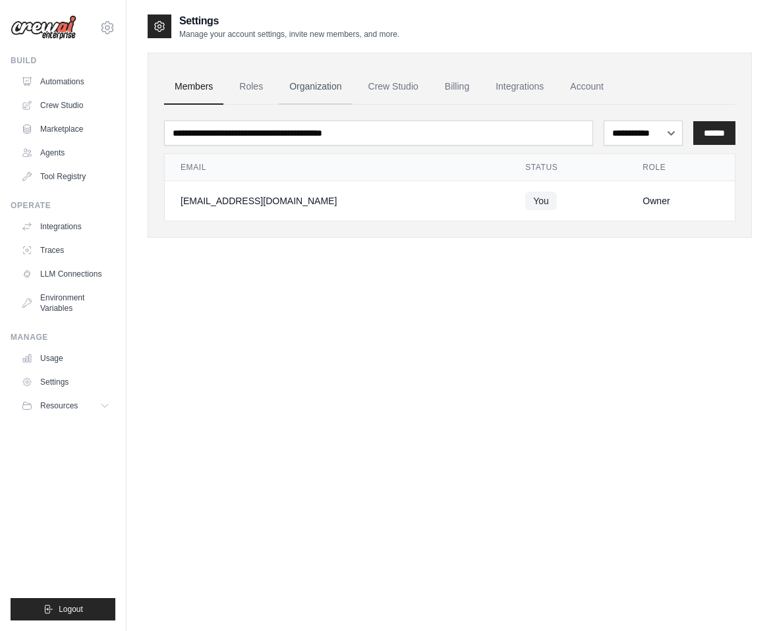
scroll to position [26, 0]
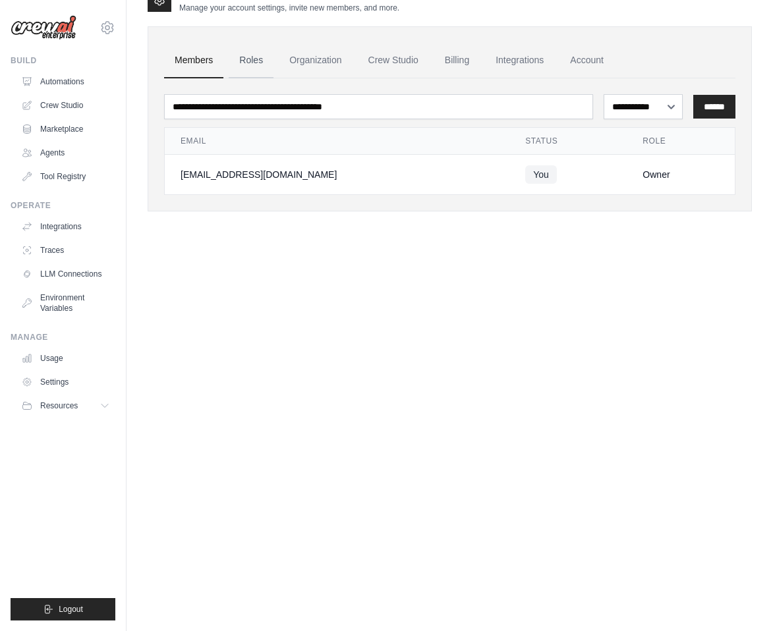
click at [255, 64] on link "Roles" at bounding box center [251, 61] width 45 height 36
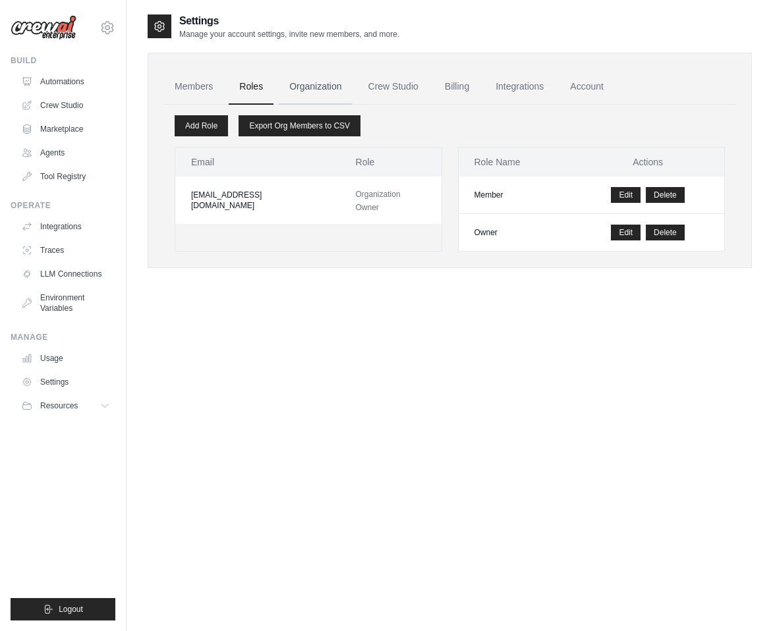
click at [314, 87] on link "Organization" at bounding box center [315, 87] width 73 height 36
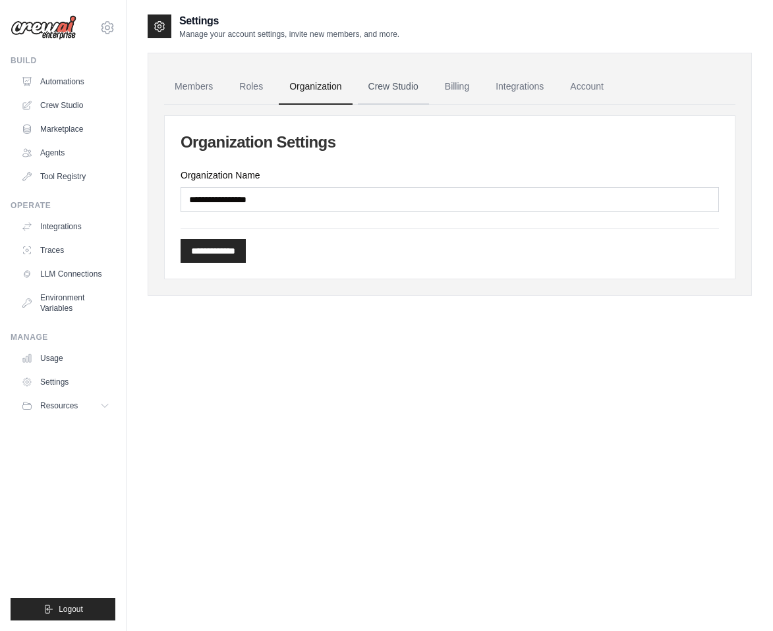
click at [375, 90] on link "Crew Studio" at bounding box center [393, 87] width 71 height 36
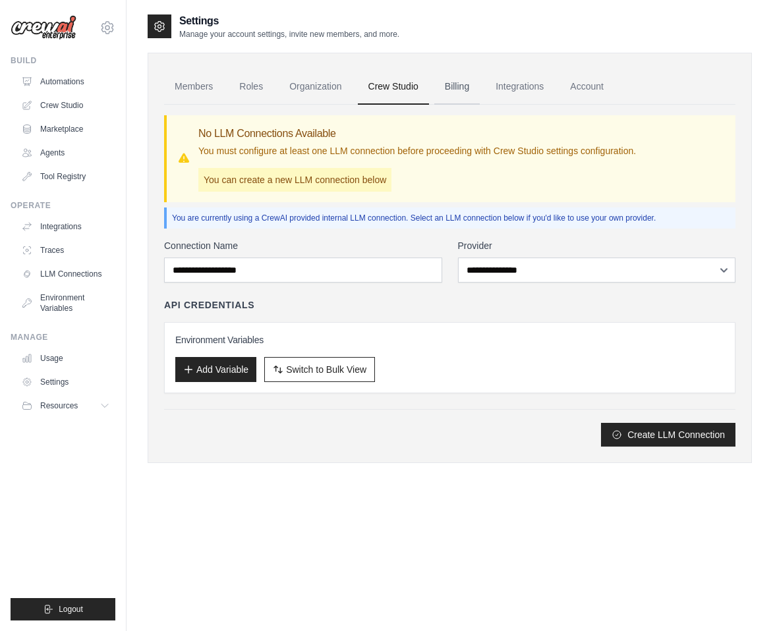
click at [465, 86] on link "Billing" at bounding box center [456, 87] width 45 height 36
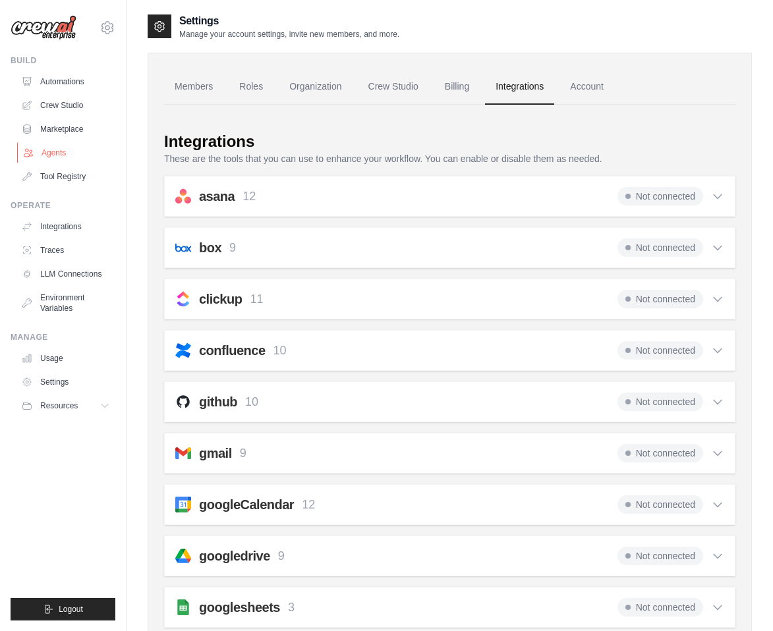
click at [42, 156] on link "Agents" at bounding box center [67, 152] width 100 height 21
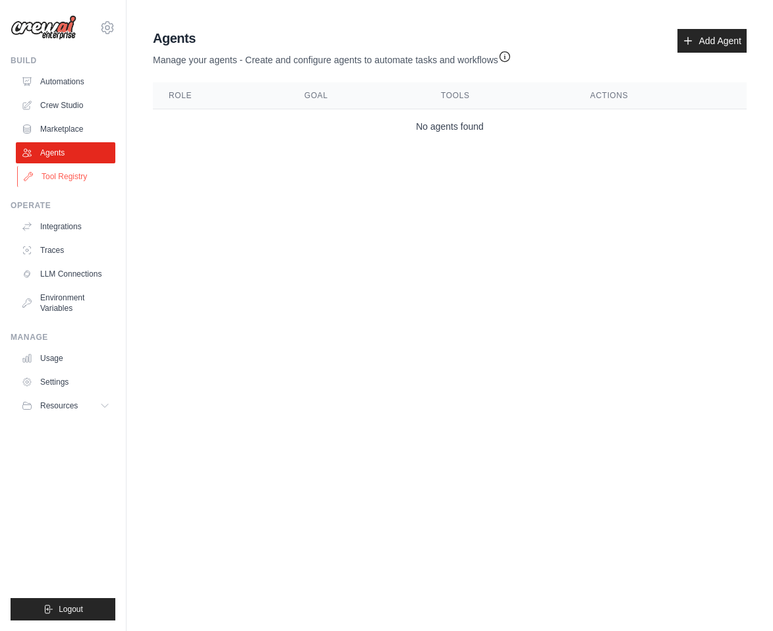
click at [63, 166] on link "Tool Registry" at bounding box center [67, 176] width 100 height 21
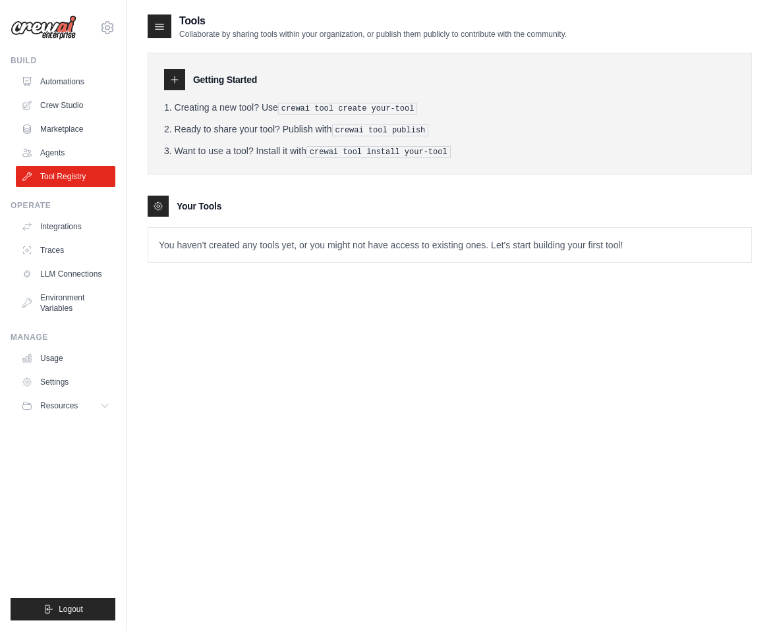
click at [65, 93] on ul "Automations Crew Studio Marketplace Agents Tool Registry" at bounding box center [66, 129] width 100 height 116
click at [62, 112] on link "Crew Studio" at bounding box center [67, 105] width 100 height 21
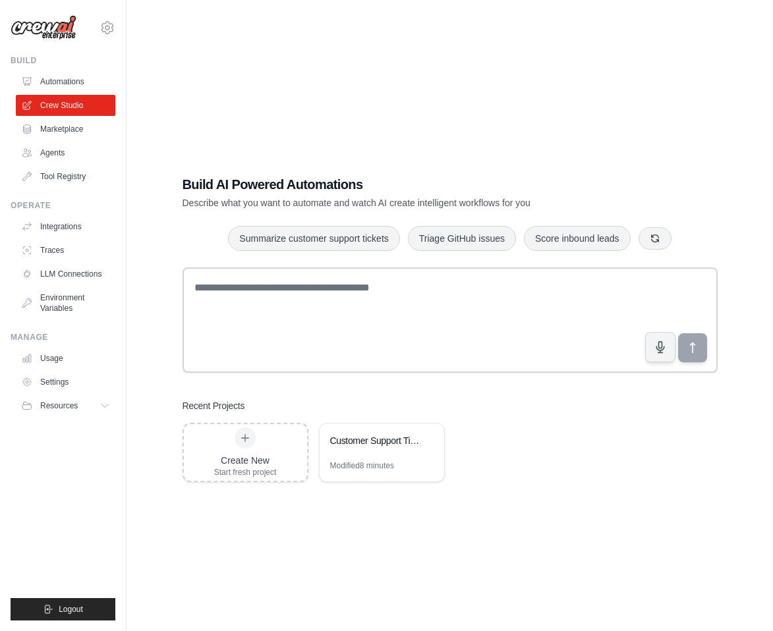
click at [67, 68] on div "Build Automations Crew Studio Marketplace Agents" at bounding box center [63, 121] width 105 height 132
click at [63, 85] on link "Automations" at bounding box center [67, 81] width 100 height 21
